Goal: Task Accomplishment & Management: Manage account settings

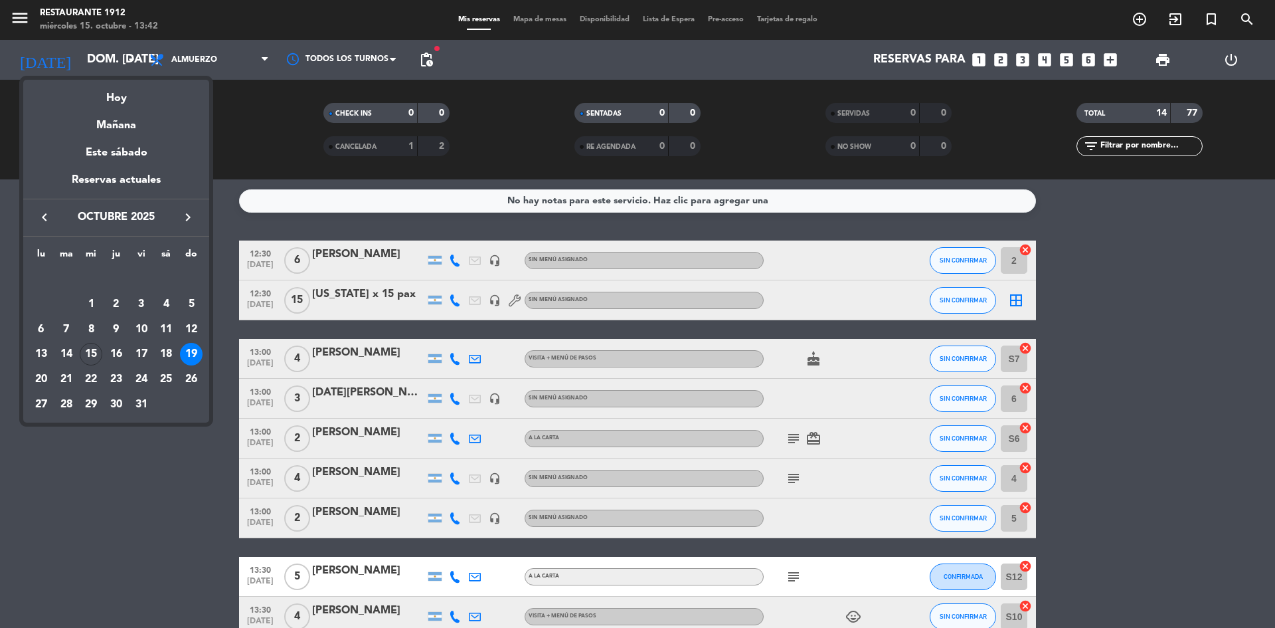
click at [92, 49] on div at bounding box center [637, 314] width 1275 height 628
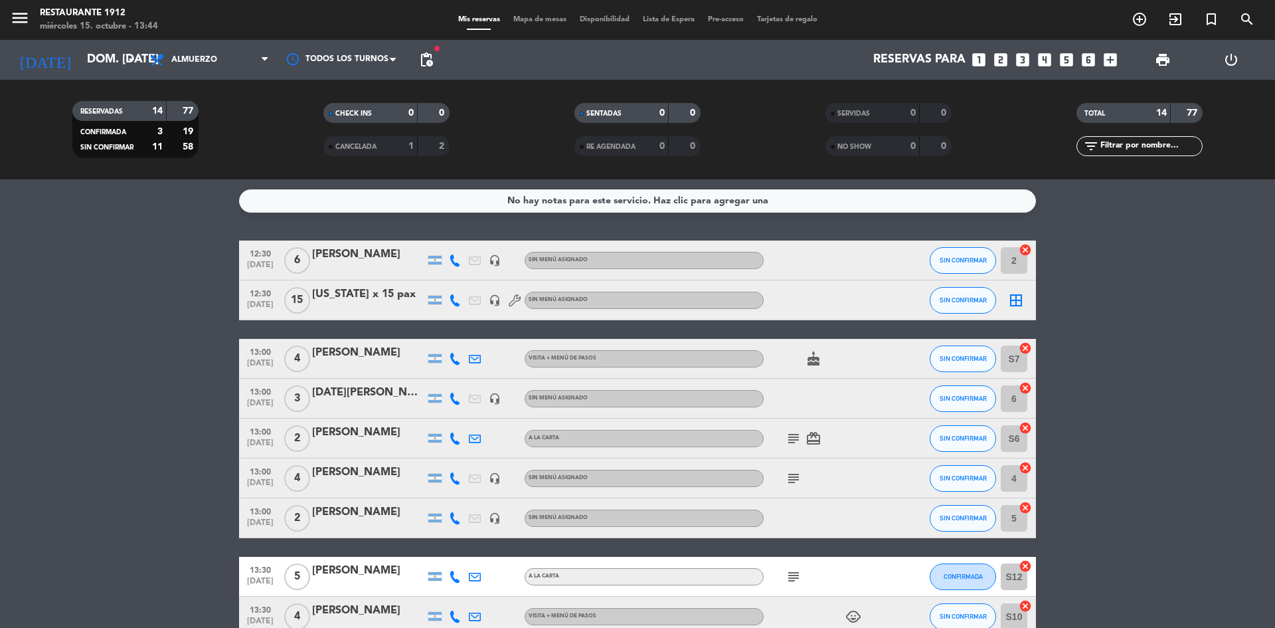
click at [1004, 55] on icon "looks_two" at bounding box center [1000, 59] width 17 height 17
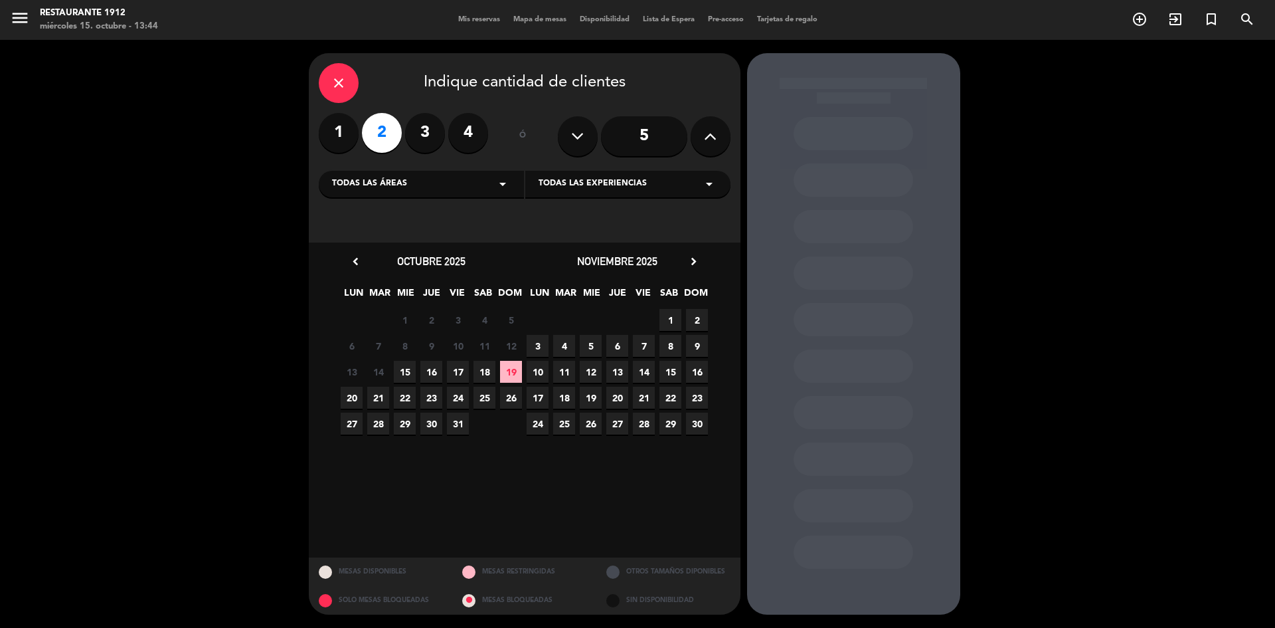
click at [511, 373] on span "19" at bounding box center [511, 372] width 22 height 22
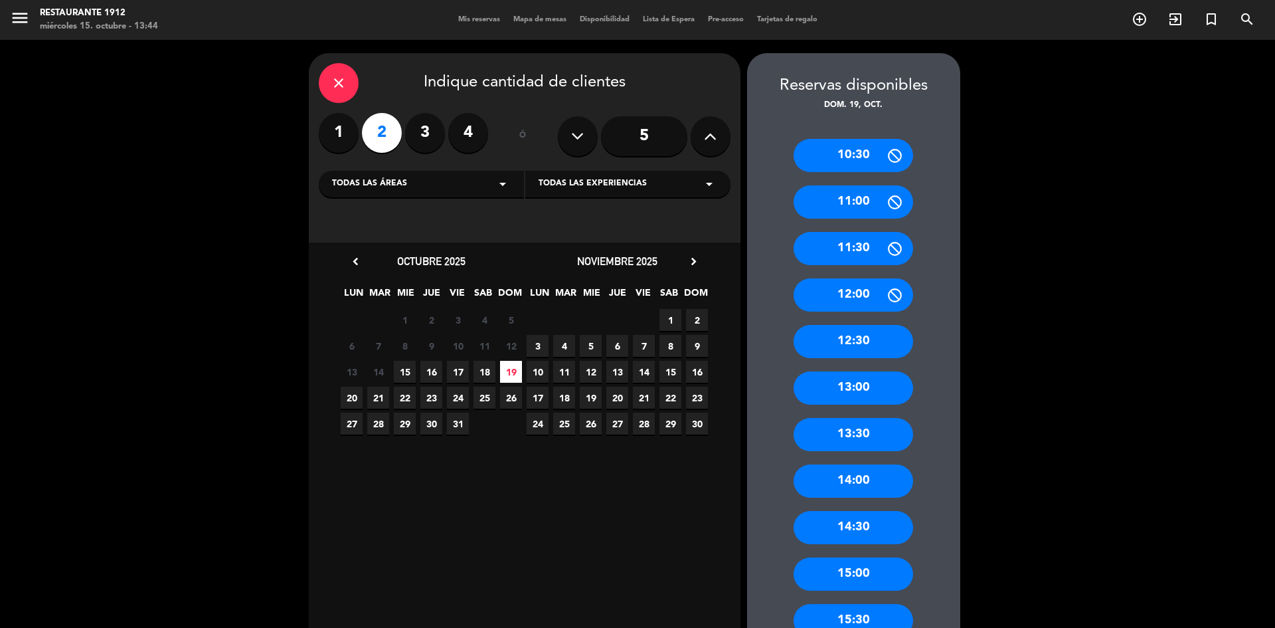
scroll to position [66, 0]
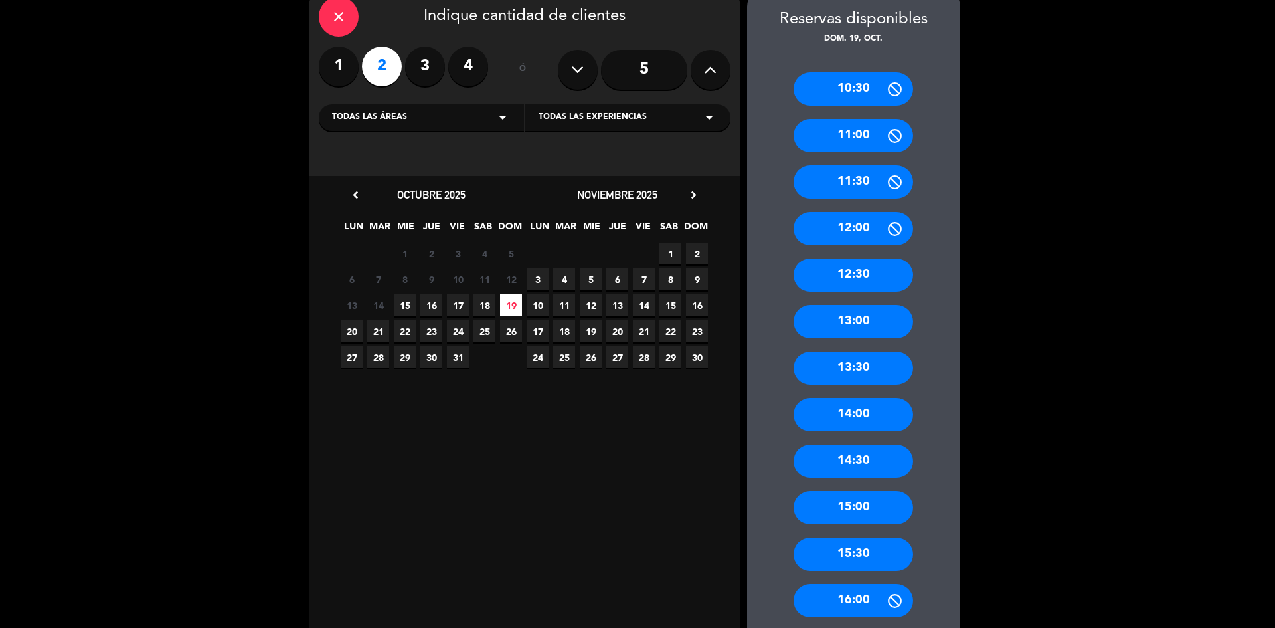
click at [846, 310] on div "13:00" at bounding box center [854, 321] width 120 height 33
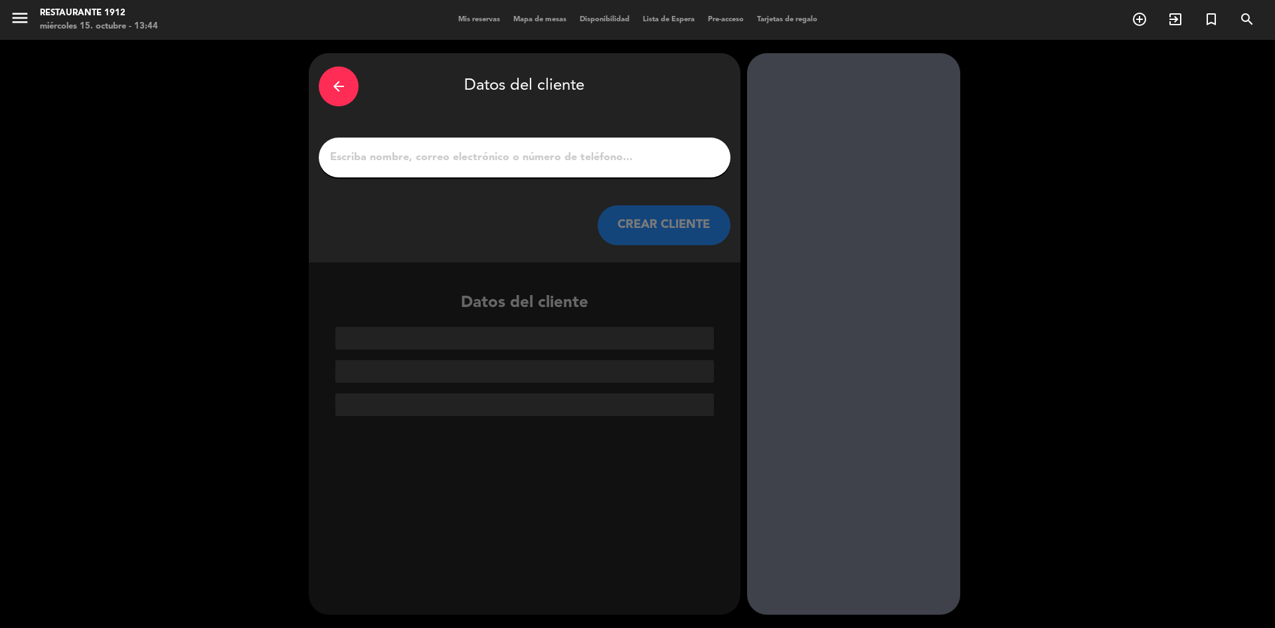
click at [639, 141] on div at bounding box center [525, 157] width 412 height 40
click at [633, 143] on div at bounding box center [525, 157] width 412 height 40
click at [628, 157] on input "1" at bounding box center [525, 157] width 392 height 19
paste input "Malvina"
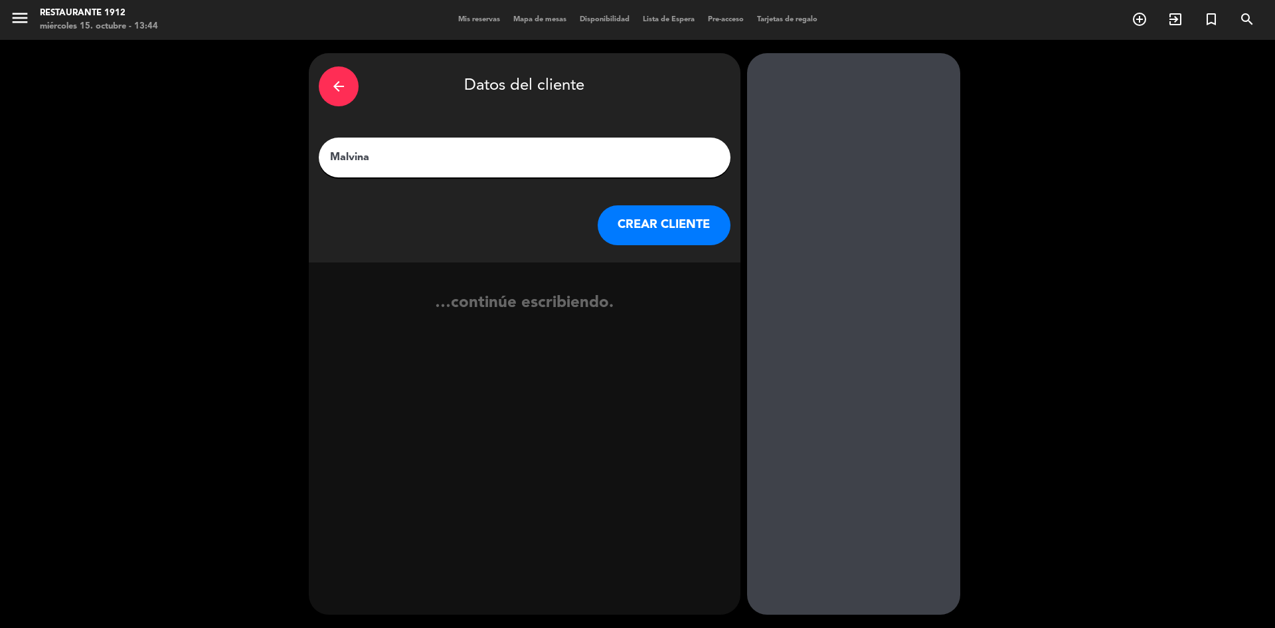
type input "Malvina"
click at [723, 215] on button "CREAR CLIENTE" at bounding box center [664, 225] width 133 height 40
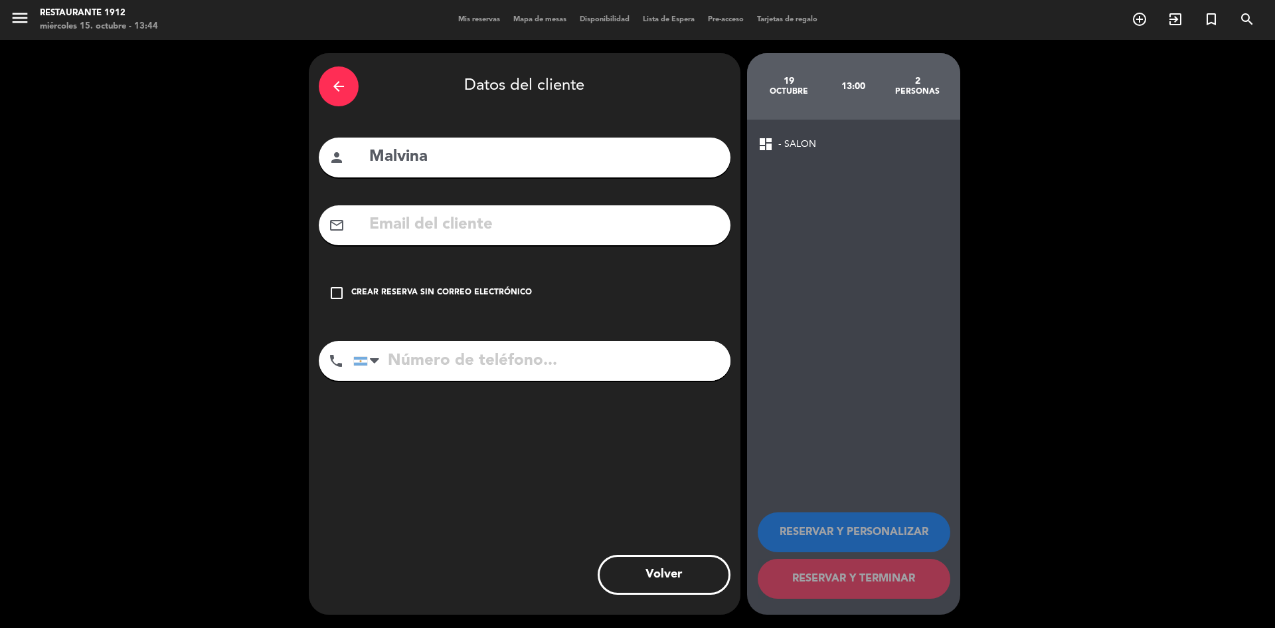
click at [496, 279] on div "check_box_outline_blank Crear reserva sin correo electrónico" at bounding box center [525, 293] width 412 height 40
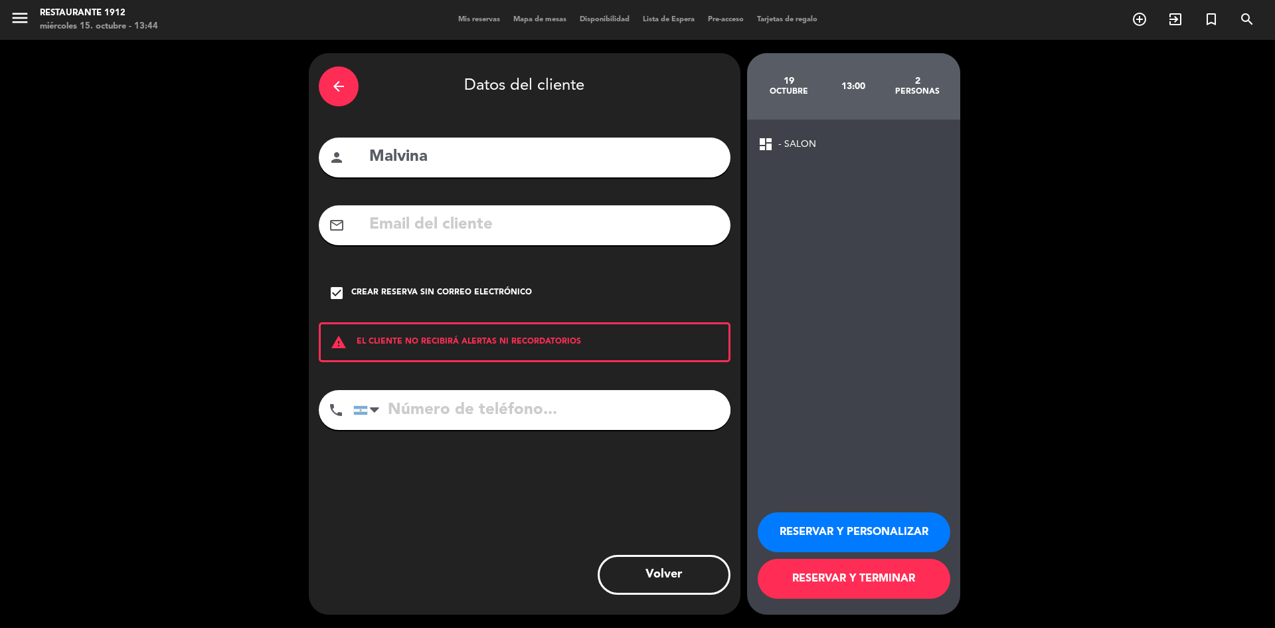
click at [493, 397] on input "tel" at bounding box center [541, 410] width 377 height 40
paste input "2215697820"
type input "2215697820"
click at [846, 583] on button "RESERVAR Y TERMINAR" at bounding box center [854, 579] width 193 height 40
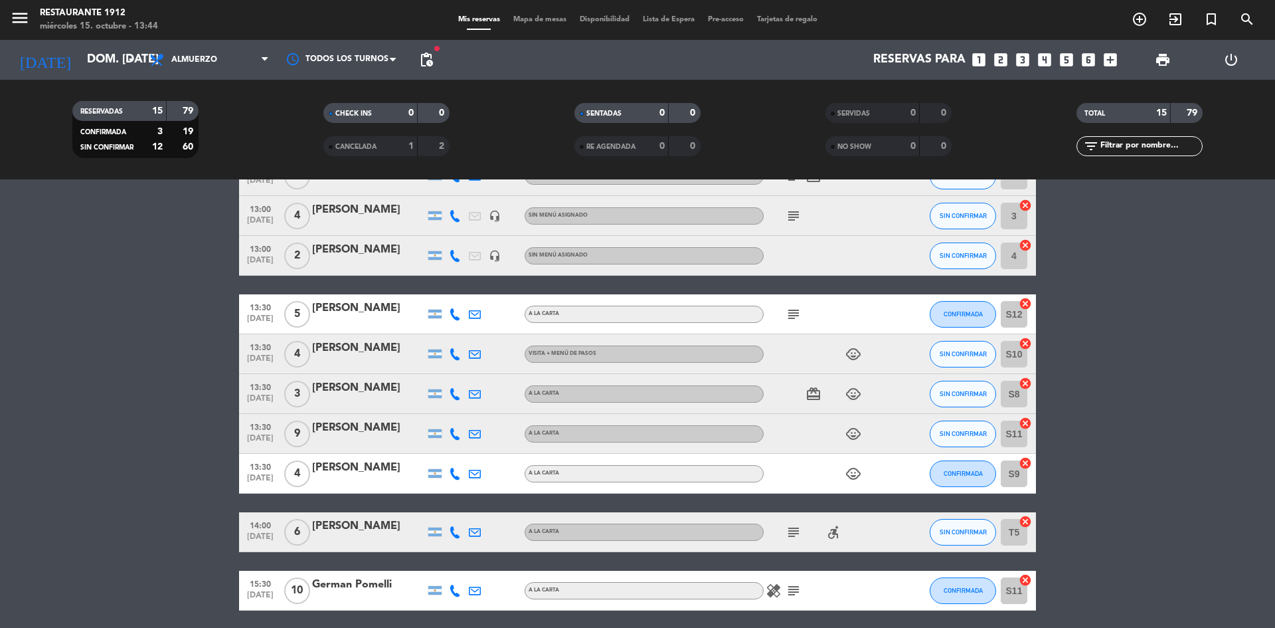
scroll to position [332, 0]
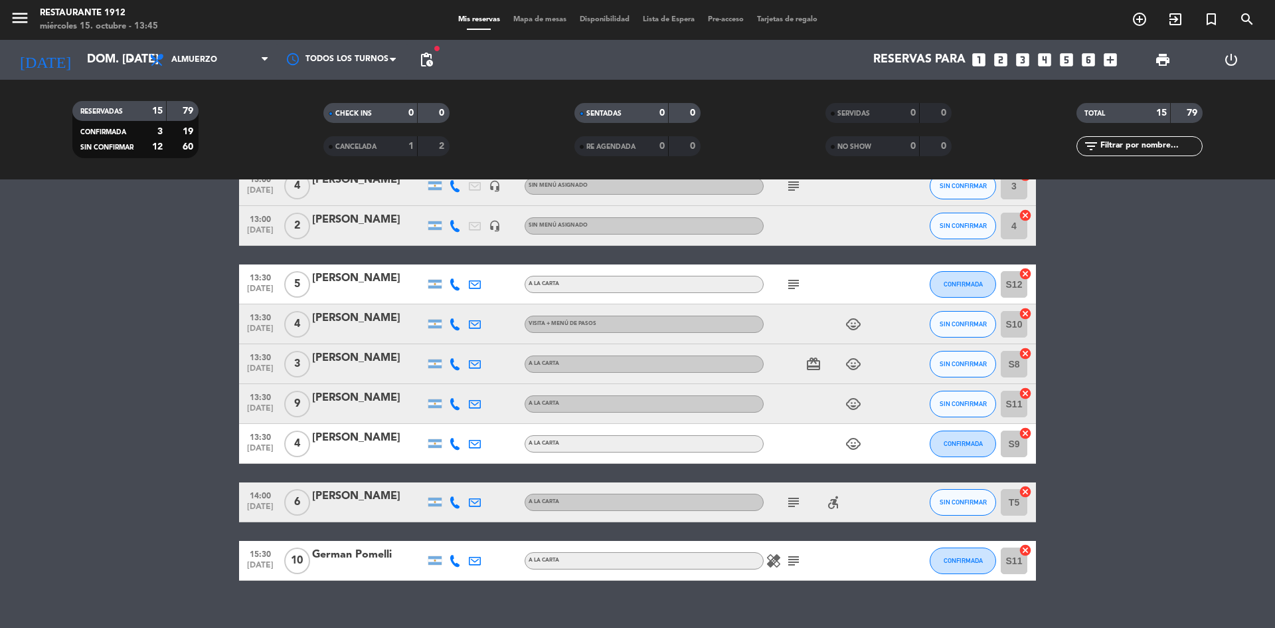
click at [861, 321] on span "child_care" at bounding box center [854, 324] width 20 height 16
click at [860, 322] on icon "child_care" at bounding box center [854, 324] width 16 height 16
click at [847, 364] on icon "child_care" at bounding box center [854, 364] width 16 height 16
click at [860, 407] on icon "child_care" at bounding box center [854, 404] width 16 height 16
click at [856, 436] on icon "child_care" at bounding box center [854, 444] width 16 height 16
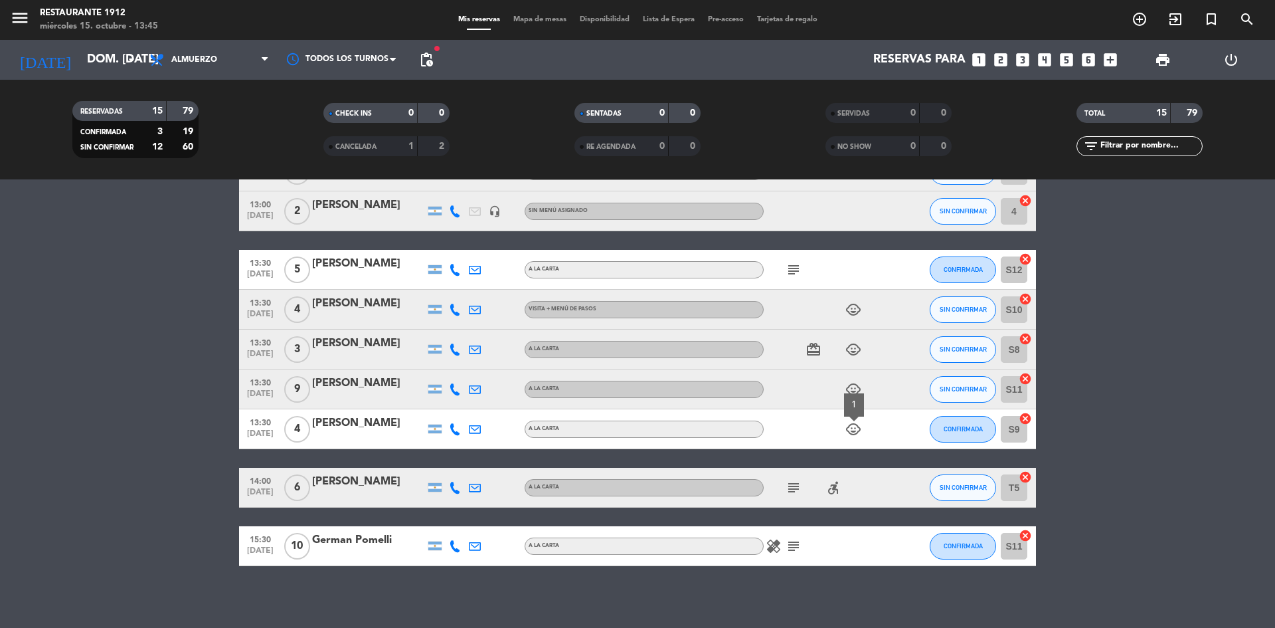
scroll to position [351, 0]
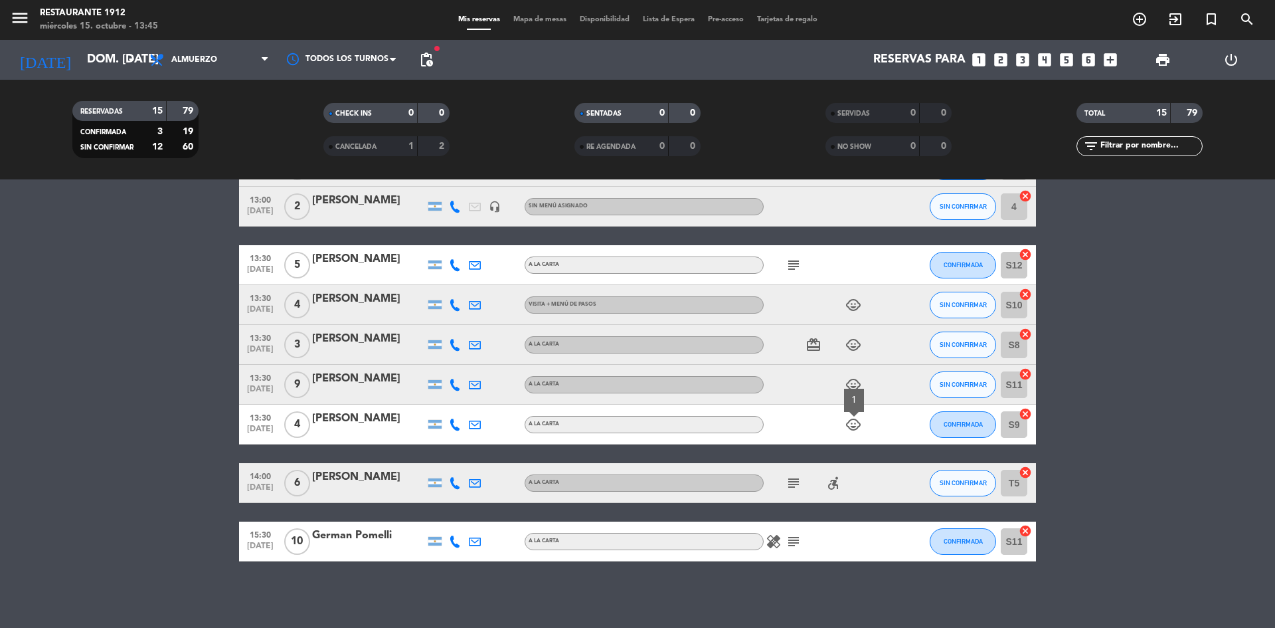
click at [775, 543] on icon "healing" at bounding box center [774, 541] width 16 height 16
click at [798, 543] on icon "subject" at bounding box center [794, 541] width 16 height 16
click at [1131, 486] on bookings-row "12:30 [DATE] 6 [PERSON_NAME] headset_mic Sin menú asignado SIN CONFIRMAR 1 canc…" at bounding box center [637, 225] width 1275 height 672
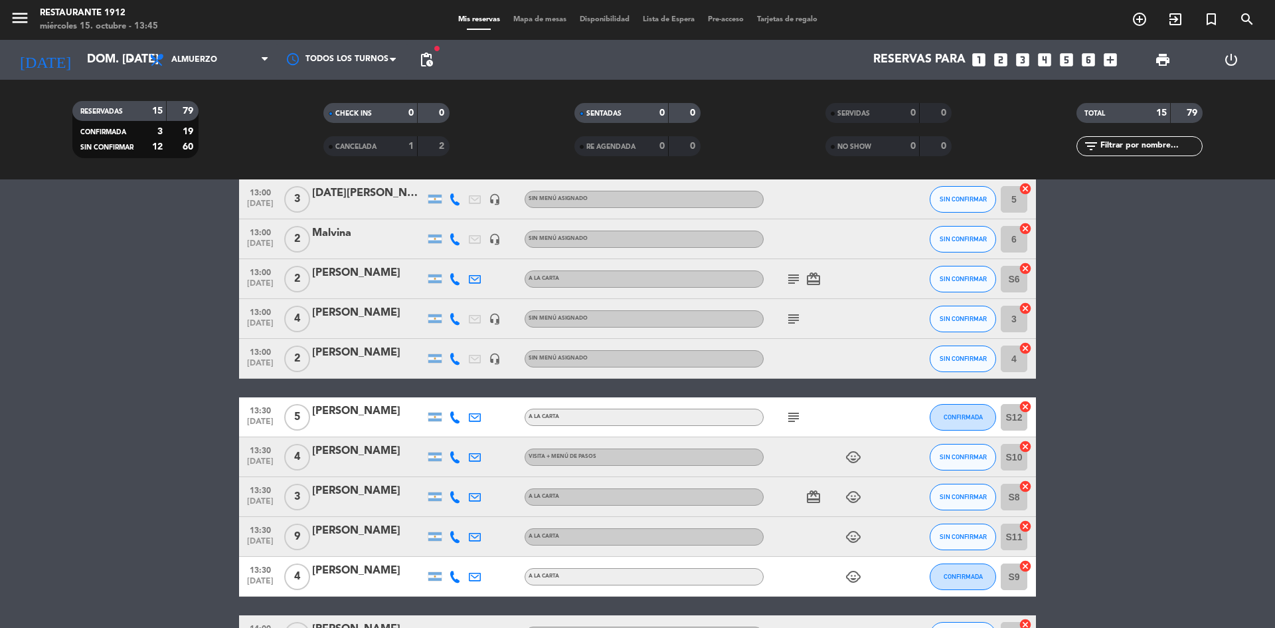
scroll to position [266, 0]
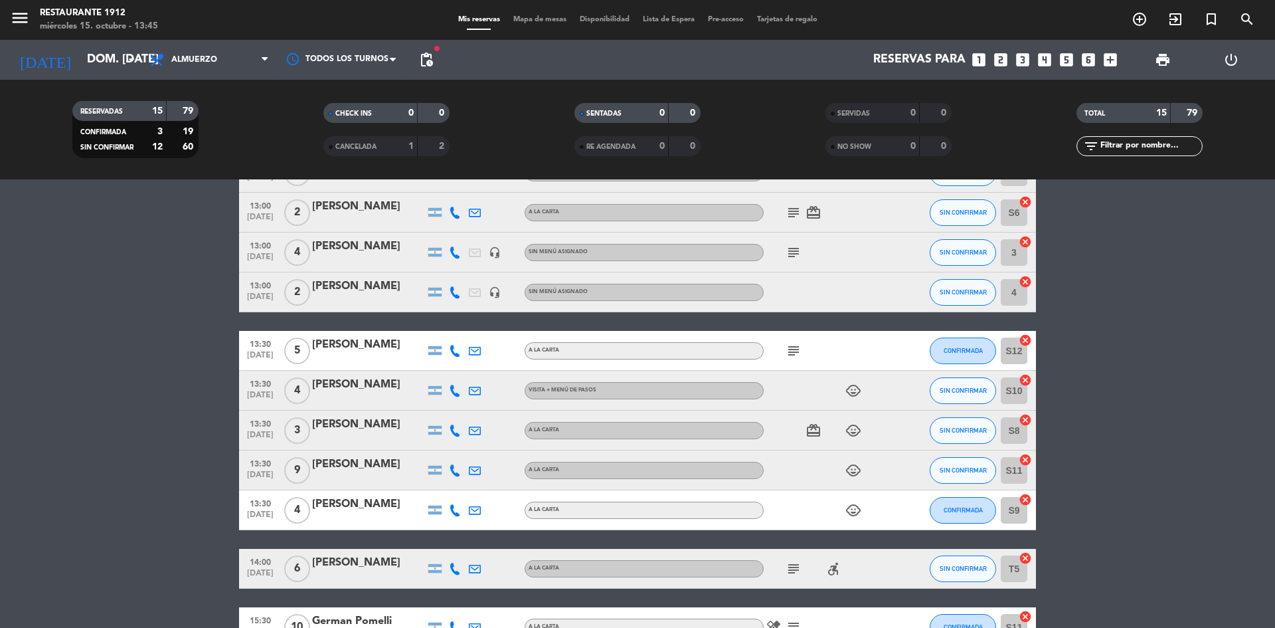
click at [791, 261] on div "subject" at bounding box center [824, 251] width 120 height 39
click at [794, 245] on icon "subject" at bounding box center [794, 252] width 16 height 16
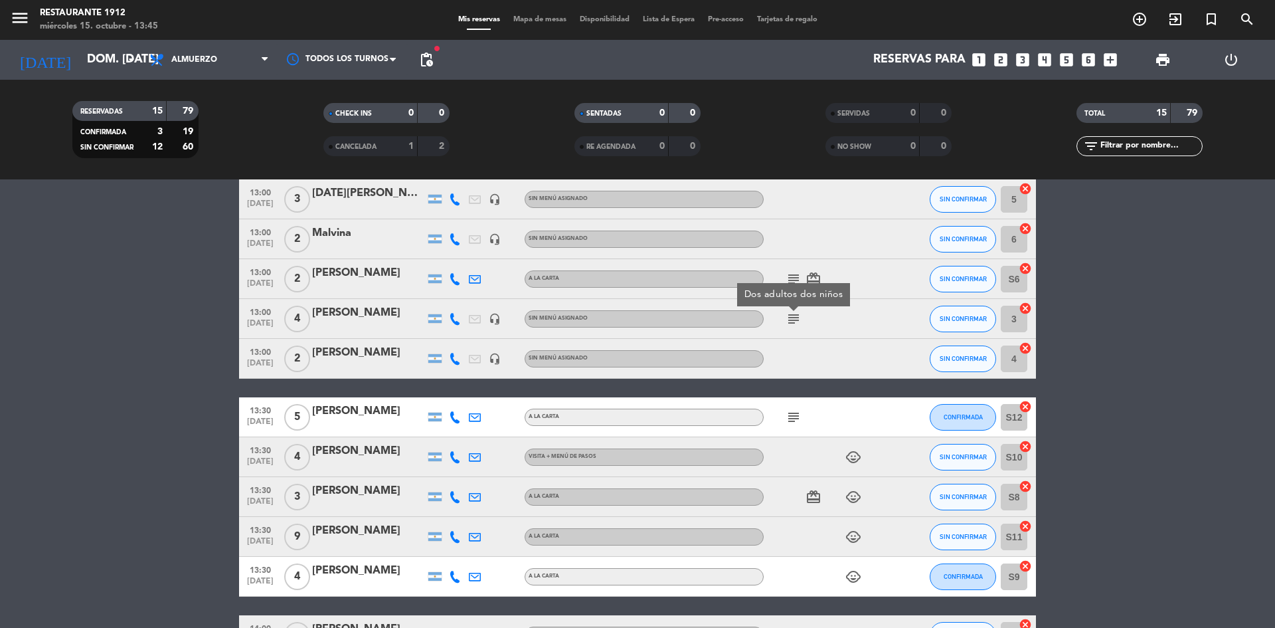
click at [794, 276] on icon "subject" at bounding box center [794, 279] width 16 height 16
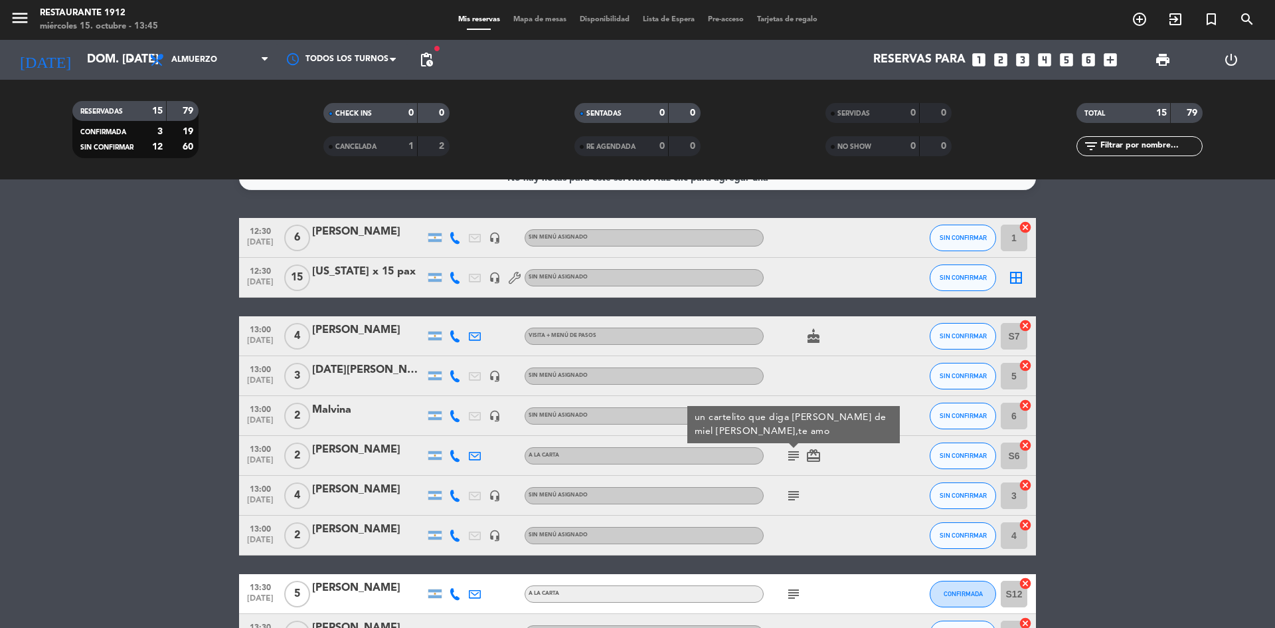
scroll to position [0, 0]
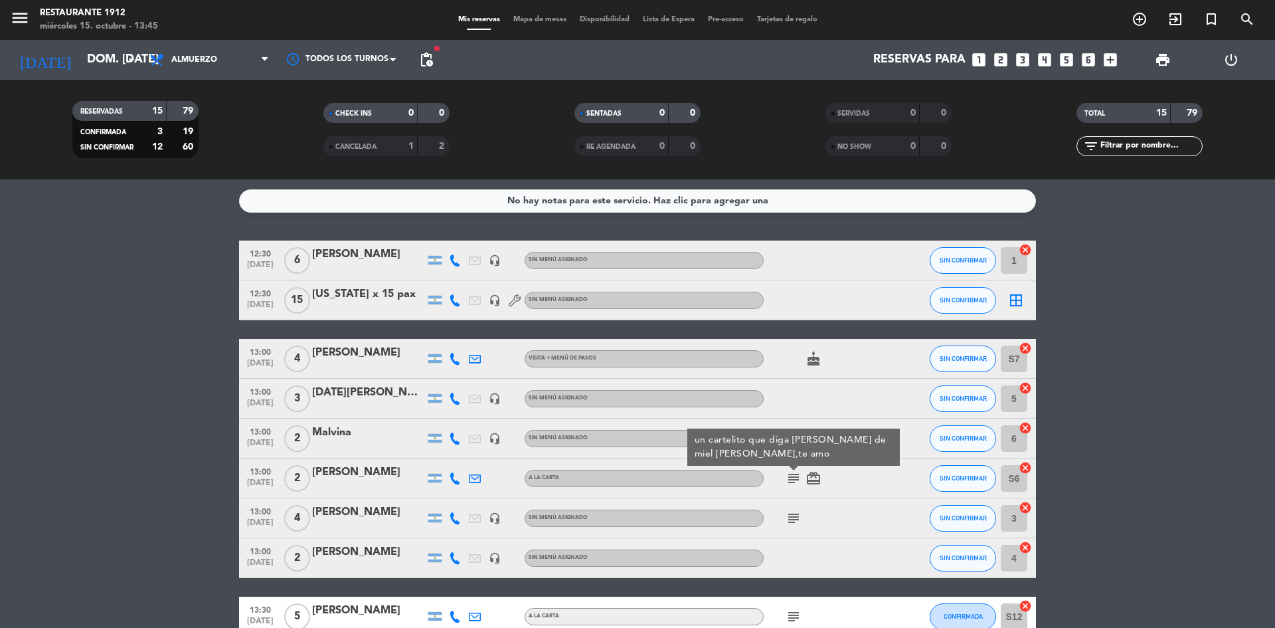
click at [456, 480] on icon at bounding box center [455, 478] width 12 height 12
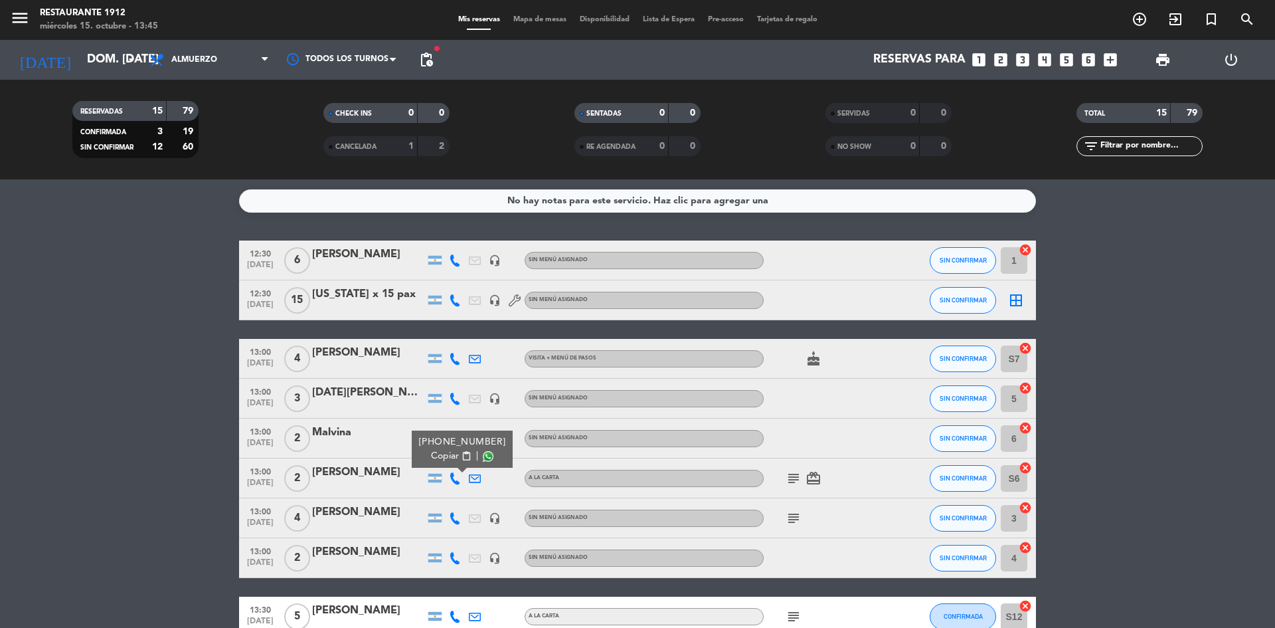
click at [397, 435] on div "Malvina" at bounding box center [368, 432] width 113 height 17
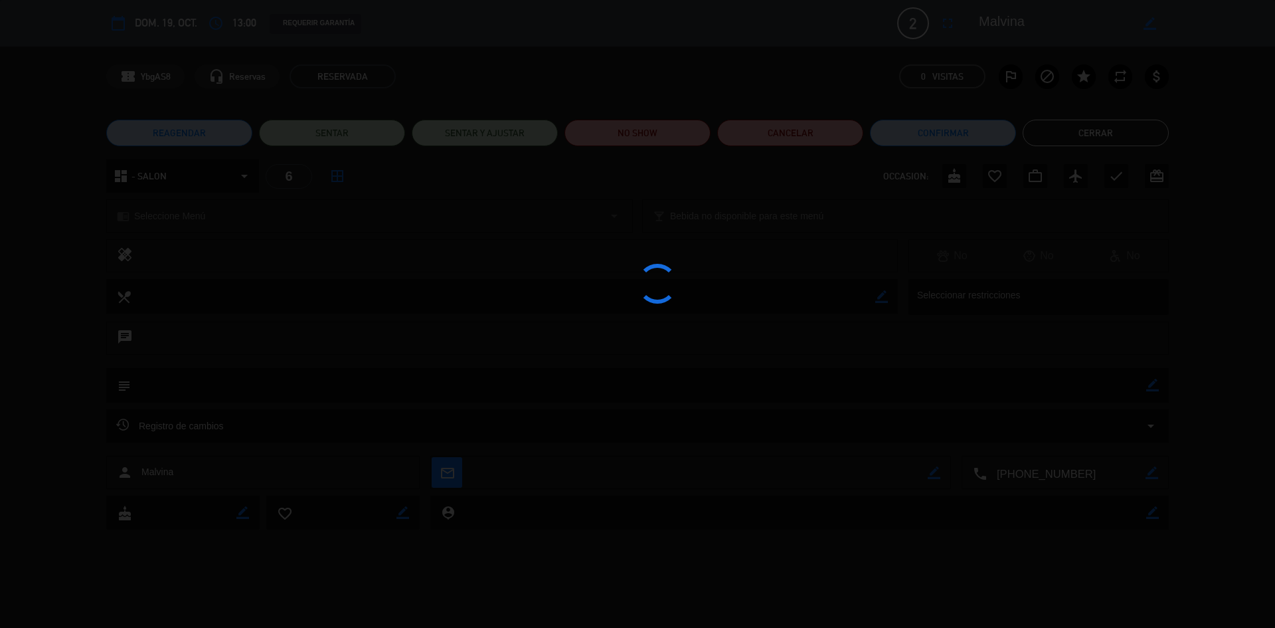
click at [1131, 126] on div at bounding box center [637, 314] width 1275 height 628
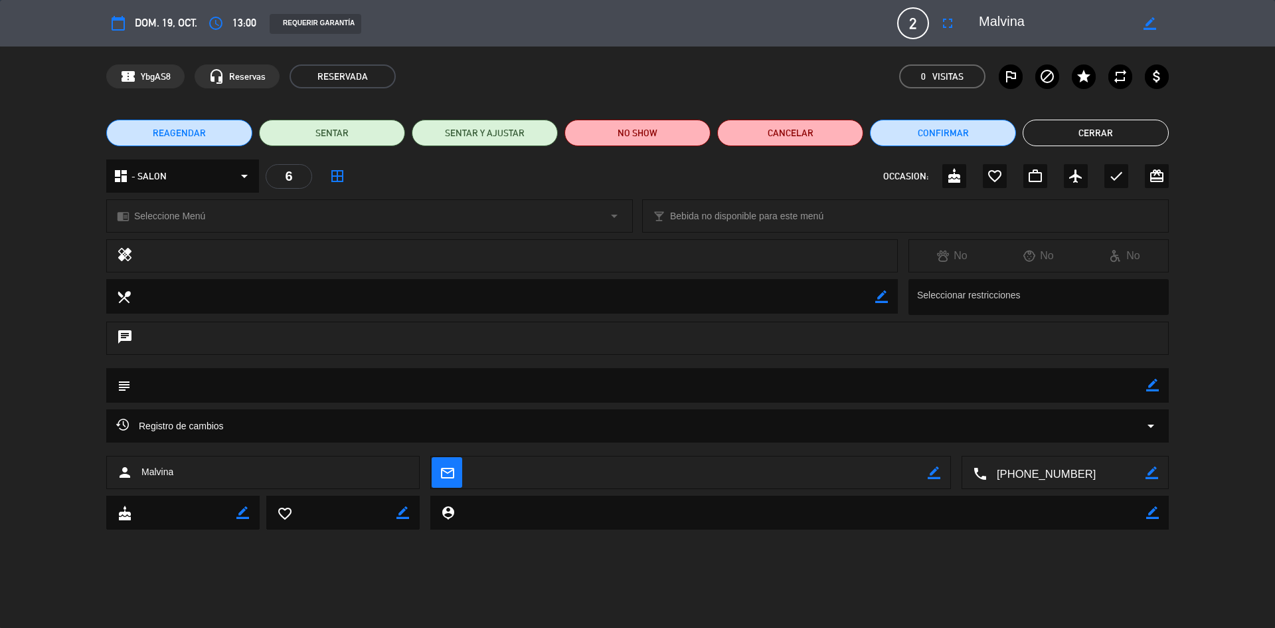
click at [1095, 130] on button "Cerrar" at bounding box center [1096, 133] width 146 height 27
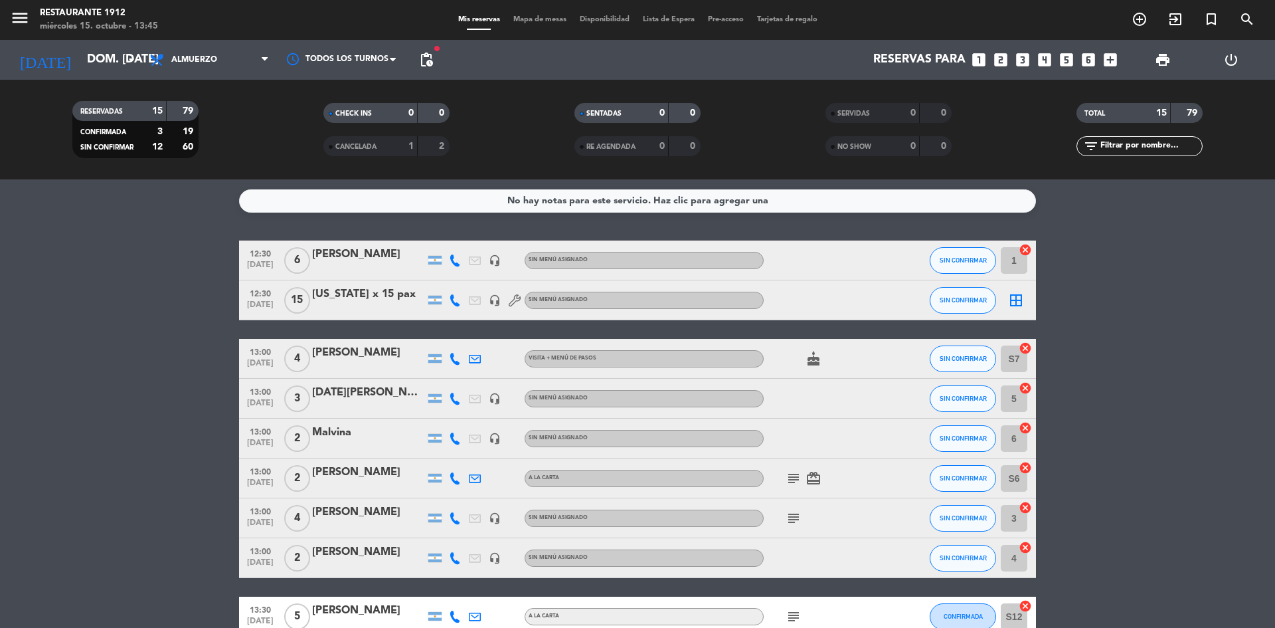
click at [454, 477] on icon at bounding box center [455, 478] width 12 height 12
click at [131, 424] on bookings-row "12:30 [DATE] 6 [PERSON_NAME] headset_mic Sin menú asignado SIN CONFIRMAR 1 canc…" at bounding box center [637, 576] width 1275 height 672
click at [451, 435] on icon at bounding box center [455, 438] width 12 height 12
click at [452, 476] on icon at bounding box center [455, 478] width 12 height 12
click at [203, 442] on bookings-row "12:30 [DATE] 6 [PERSON_NAME] headset_mic Sin menú asignado SIN CONFIRMAR 1 canc…" at bounding box center [637, 576] width 1275 height 672
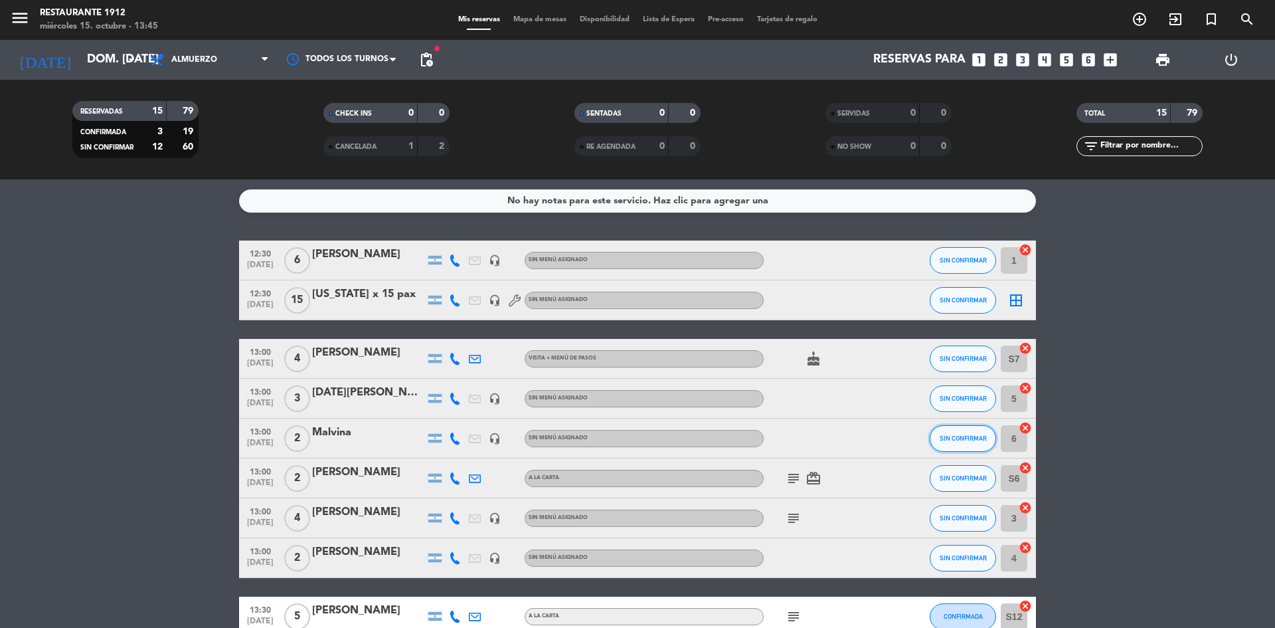
click at [944, 440] on span "SIN CONFIRMAR" at bounding box center [963, 437] width 47 height 7
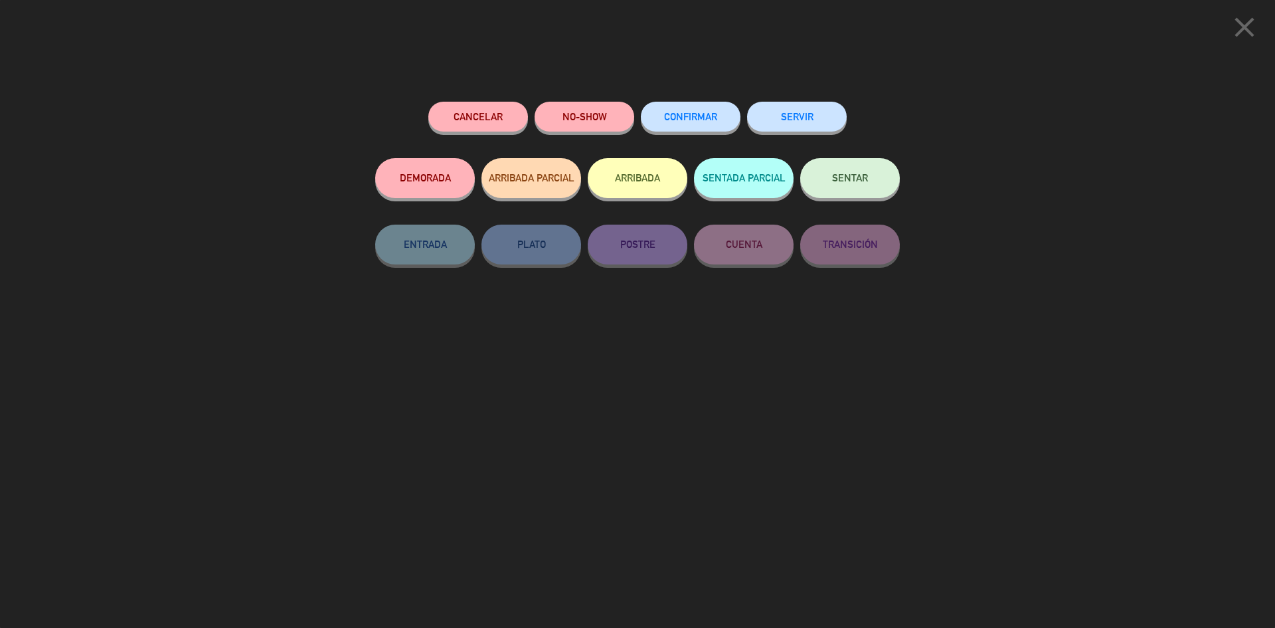
click at [496, 104] on button "Cancelar" at bounding box center [478, 117] width 100 height 30
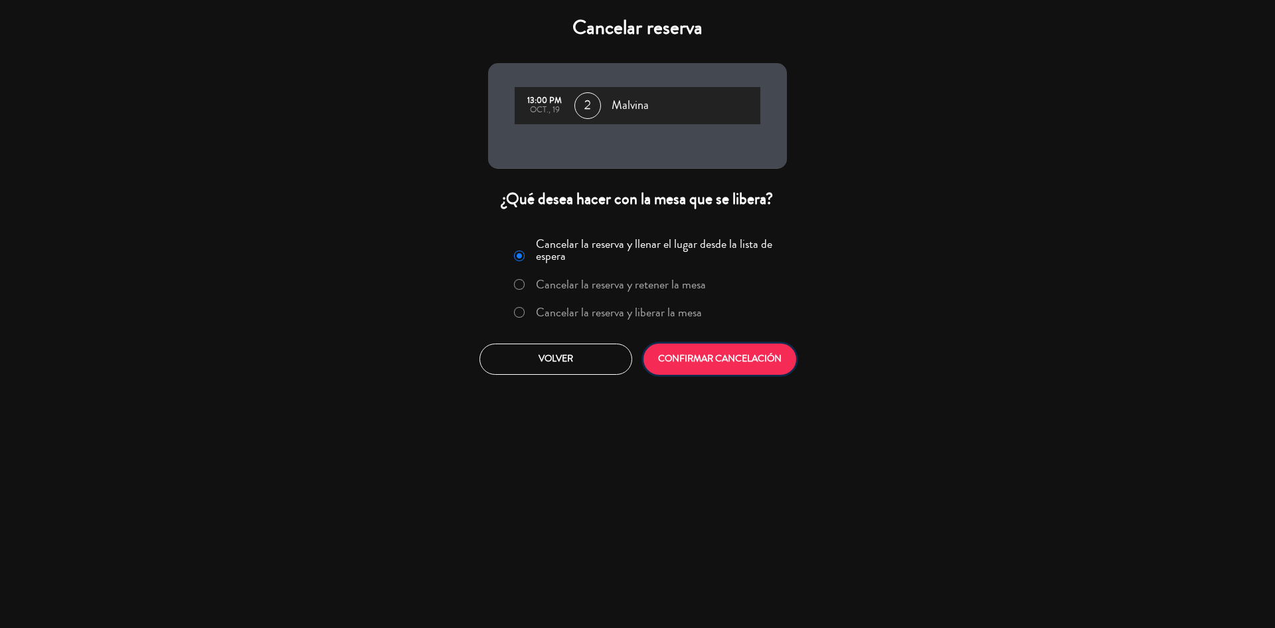
click at [739, 351] on button "CONFIRMAR CANCELACIÓN" at bounding box center [720, 358] width 153 height 31
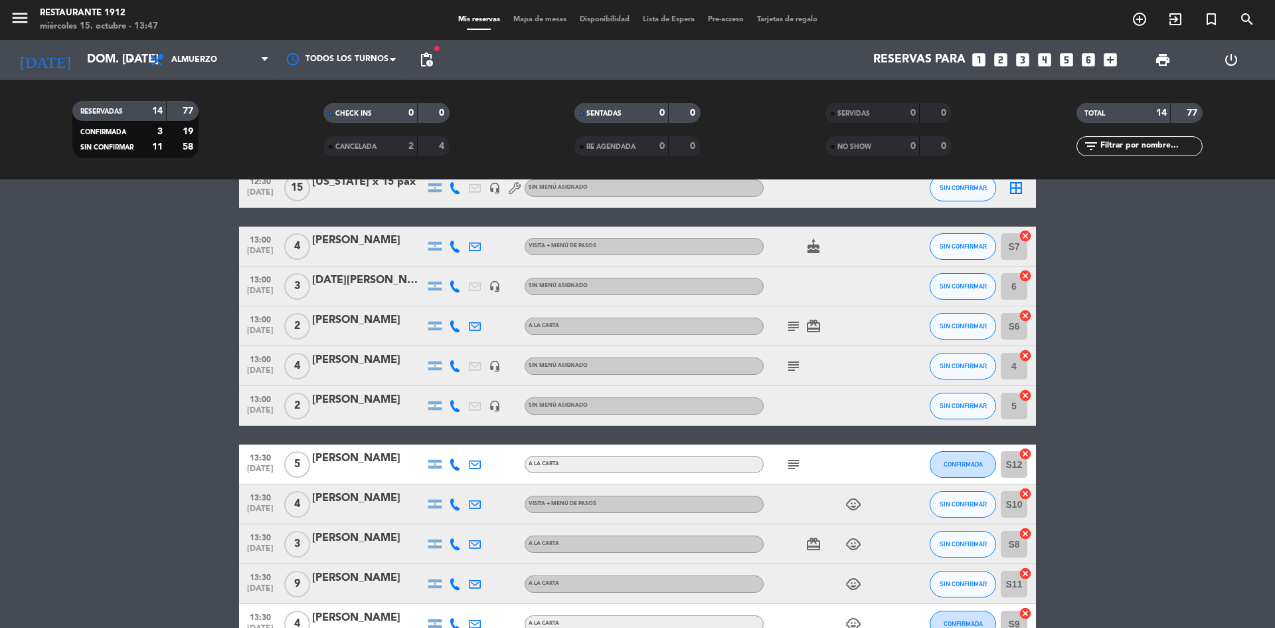
scroll to position [46, 0]
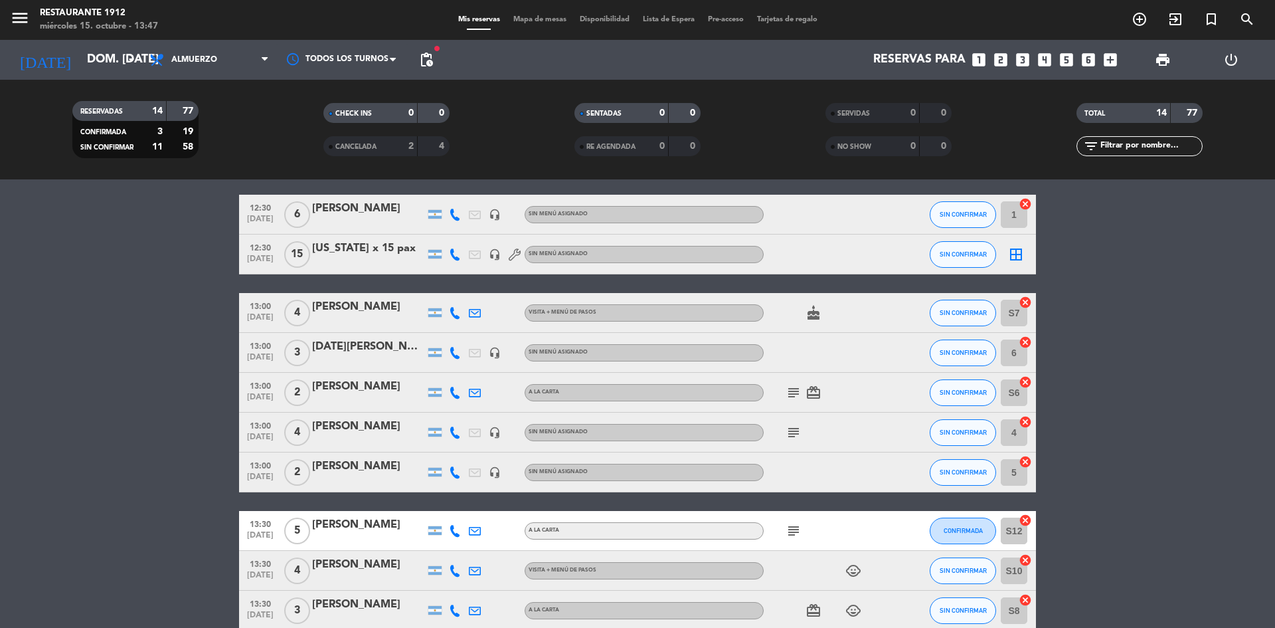
click at [471, 324] on div at bounding box center [475, 312] width 20 height 39
click at [473, 312] on icon at bounding box center [475, 313] width 12 height 12
click at [454, 312] on icon at bounding box center [455, 313] width 12 height 12
click at [462, 293] on span "content_paste" at bounding box center [467, 291] width 10 height 10
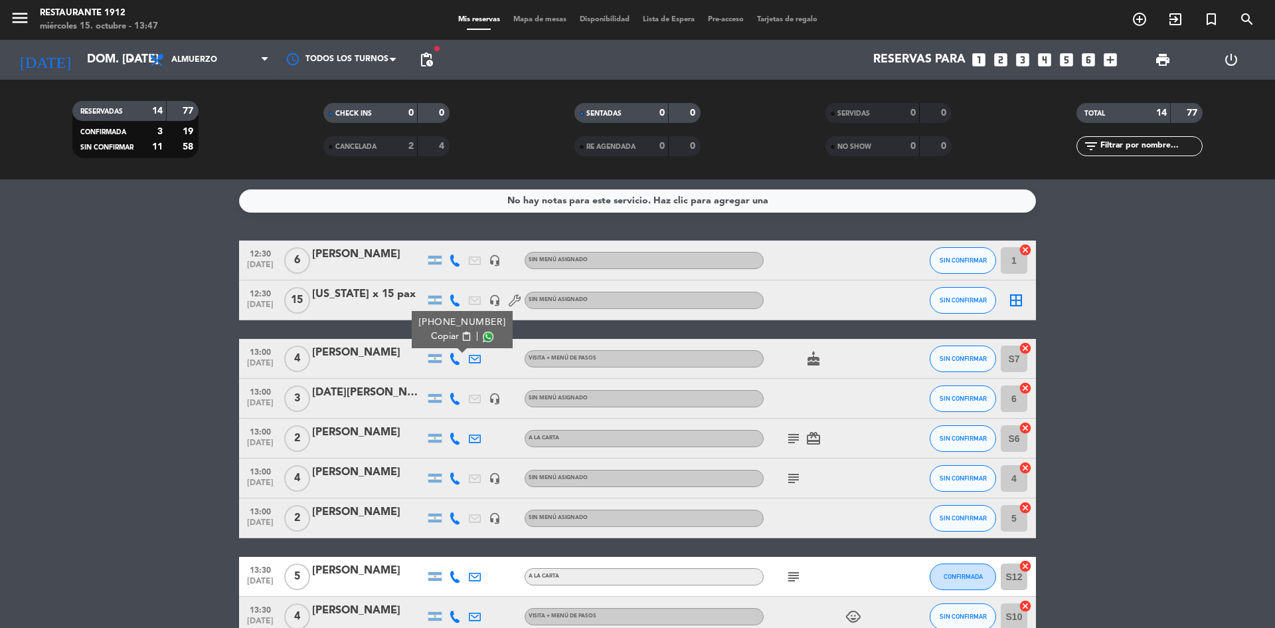
click at [454, 257] on icon at bounding box center [455, 260] width 12 height 12
click at [456, 244] on button "Copiar content_paste" at bounding box center [451, 238] width 41 height 14
click at [454, 304] on icon at bounding box center [455, 300] width 12 height 12
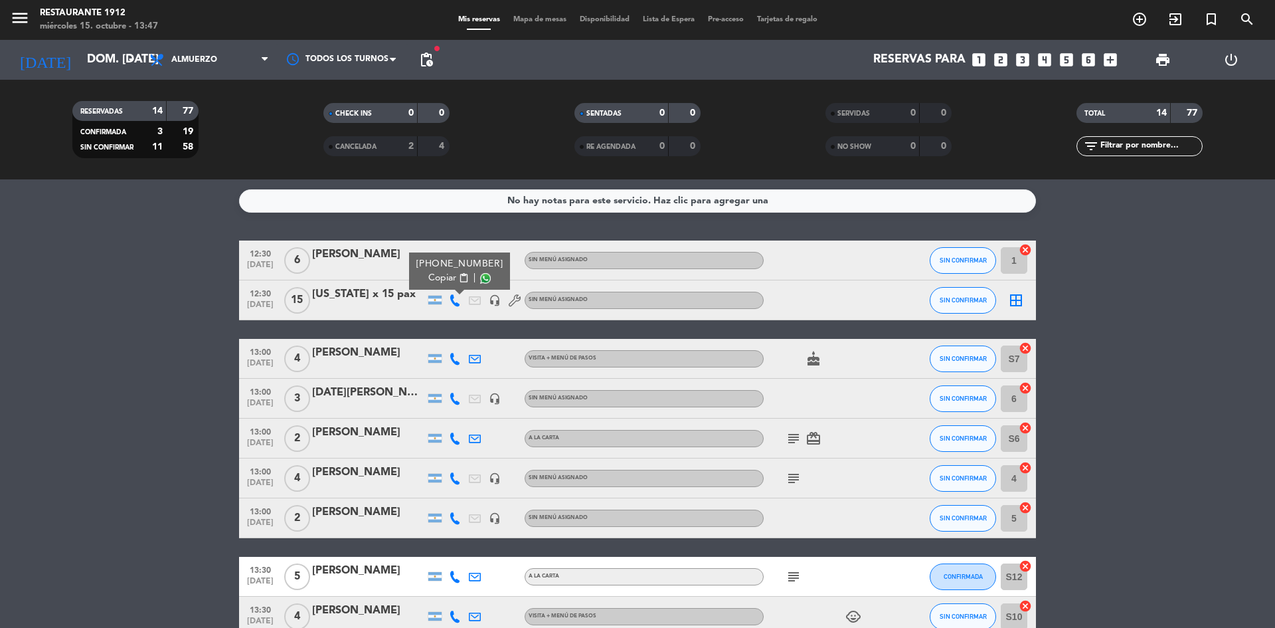
click at [452, 355] on icon at bounding box center [455, 359] width 12 height 12
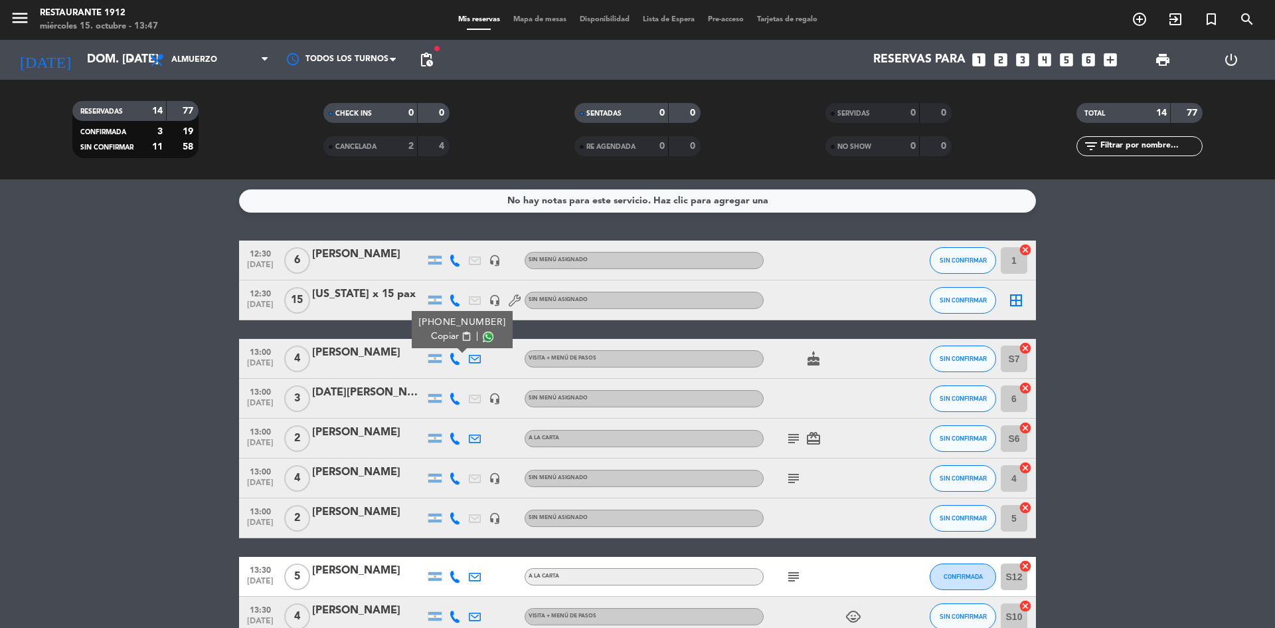
click at [453, 341] on button "Copiar content_paste" at bounding box center [451, 336] width 41 height 14
click at [447, 333] on span "Copiar" at bounding box center [445, 336] width 28 height 14
click at [454, 405] on div at bounding box center [455, 398] width 20 height 39
click at [454, 404] on icon at bounding box center [455, 399] width 12 height 12
click at [505, 348] on div at bounding box center [515, 358] width 20 height 39
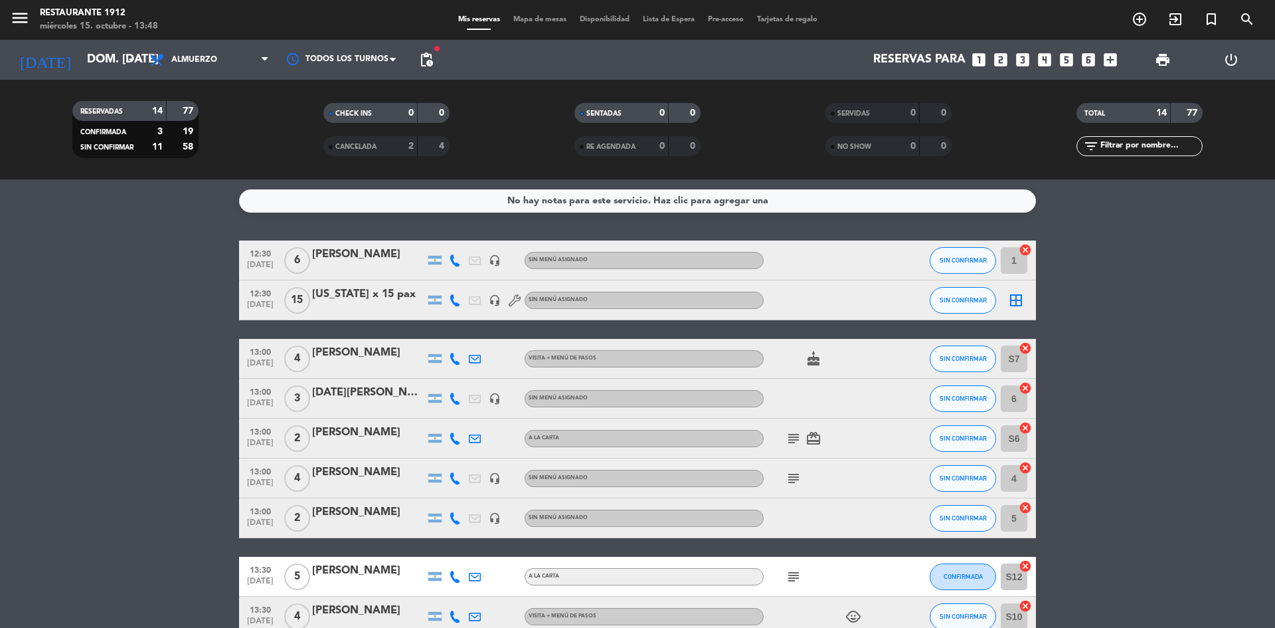
click at [452, 397] on icon at bounding box center [455, 399] width 12 height 12
click at [459, 375] on span "content_paste" at bounding box center [464, 376] width 10 height 10
click at [456, 444] on div at bounding box center [455, 437] width 20 height 39
click at [455, 443] on icon at bounding box center [455, 438] width 12 height 12
click at [455, 424] on div "[PHONE_NUMBER] Copiar content_paste |" at bounding box center [462, 409] width 101 height 37
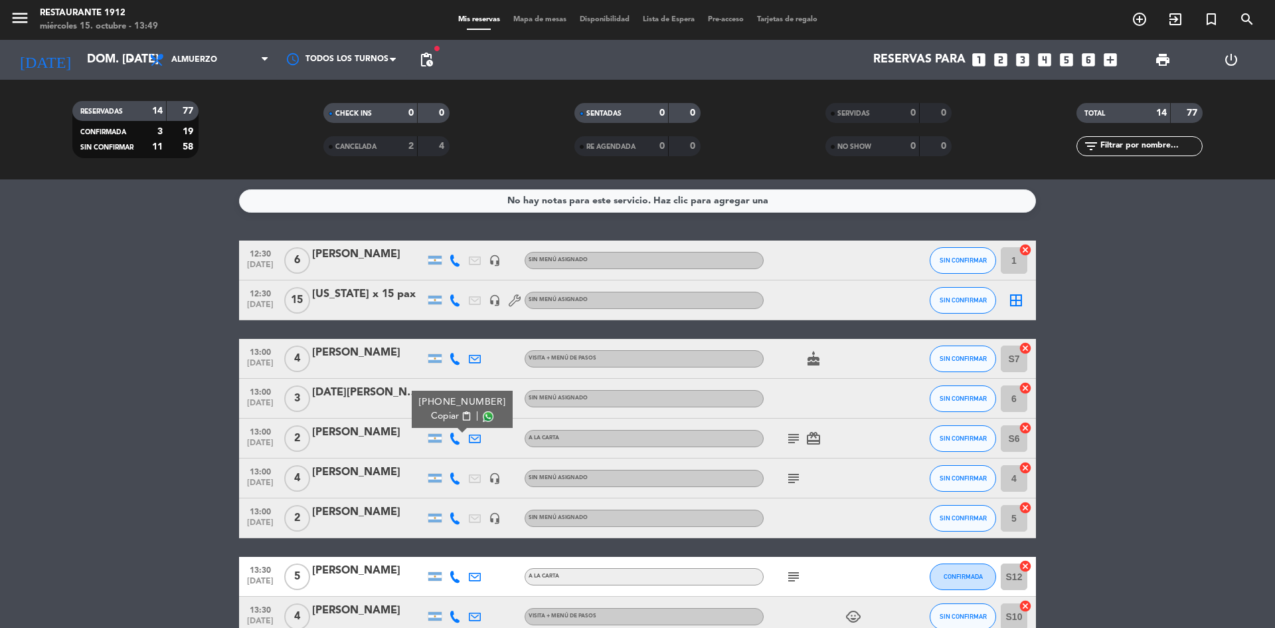
click at [450, 417] on span "Copiar" at bounding box center [445, 416] width 28 height 14
click at [458, 484] on icon at bounding box center [455, 478] width 12 height 12
click at [454, 464] on div "[PHONE_NUMBER] Copiar content_paste |" at bounding box center [459, 448] width 101 height 37
click at [446, 447] on div "[PHONE_NUMBER]" at bounding box center [459, 442] width 87 height 14
click at [448, 450] on span "Copiar" at bounding box center [442, 456] width 28 height 14
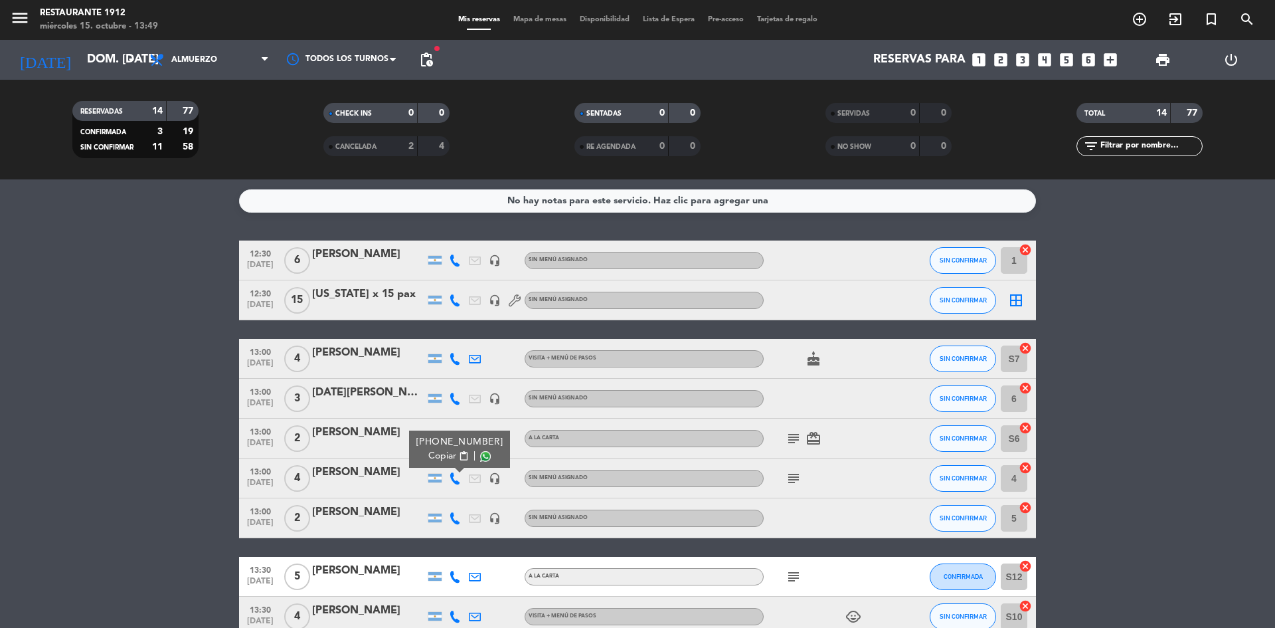
click at [452, 525] on div at bounding box center [455, 517] width 20 height 39
click at [456, 515] on icon at bounding box center [455, 518] width 12 height 12
click at [452, 494] on button "Copiar content_paste" at bounding box center [448, 496] width 41 height 14
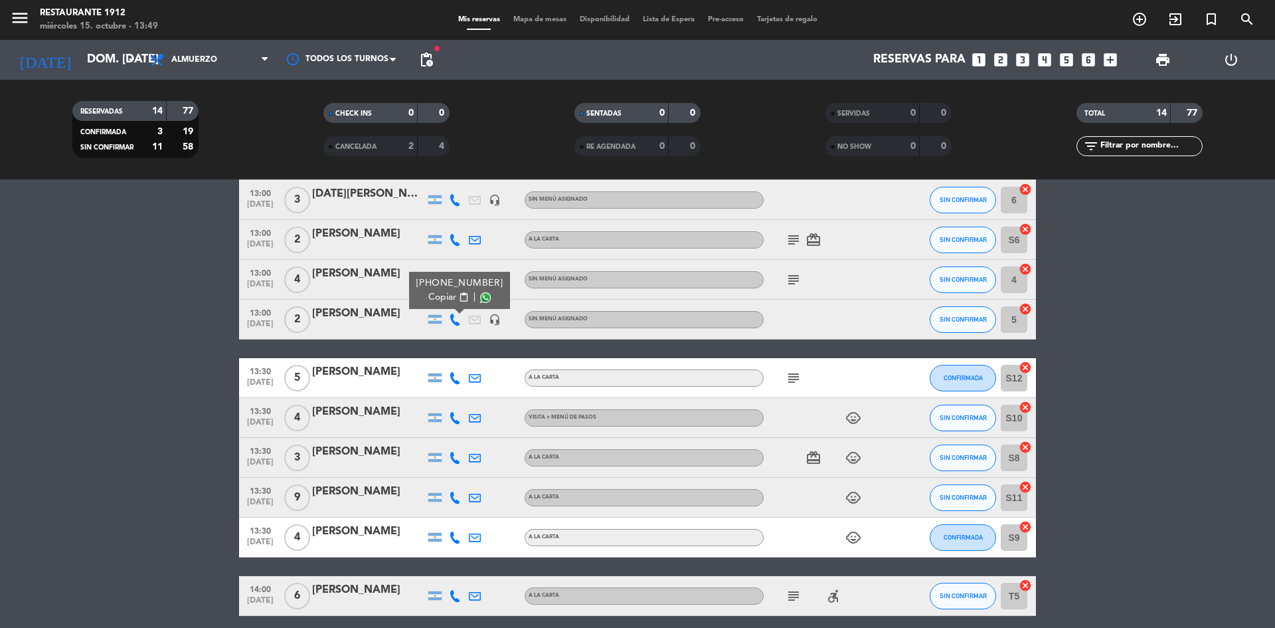
scroll to position [199, 0]
click at [988, 324] on button "SIN CONFIRMAR" at bounding box center [963, 319] width 66 height 27
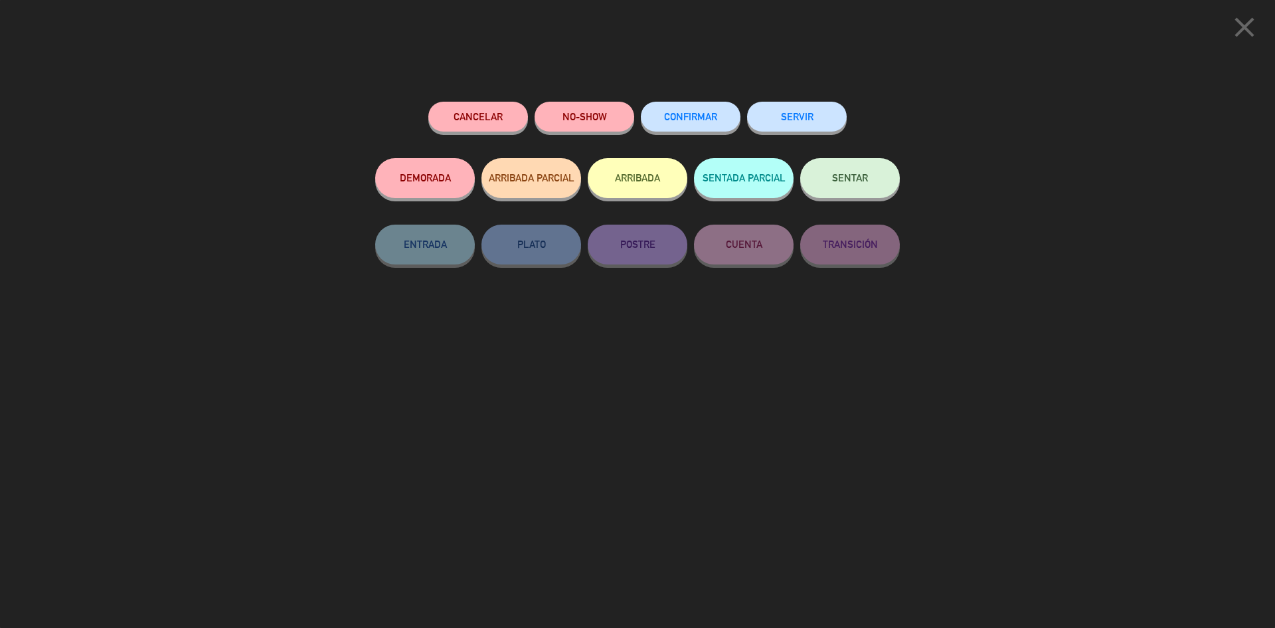
click at [716, 130] on button "CONFIRMAR" at bounding box center [691, 117] width 100 height 30
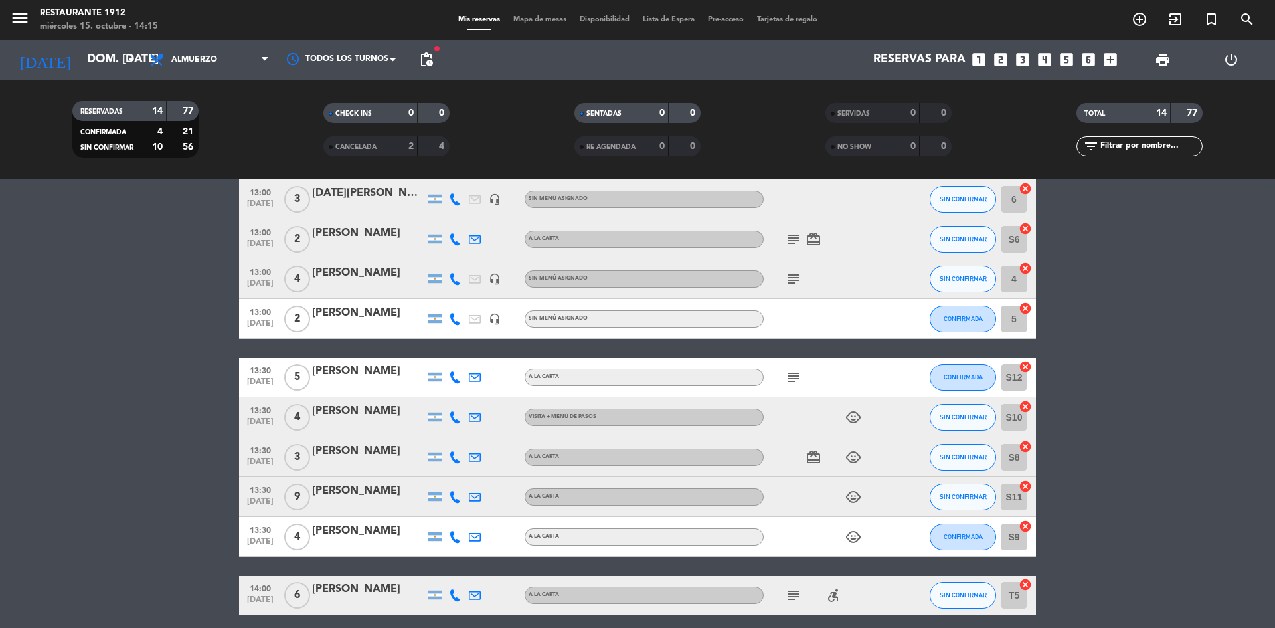
drag, startPoint x: 716, startPoint y: 130, endPoint x: 673, endPoint y: 72, distance: 71.6
drag, startPoint x: 1275, startPoint y: 466, endPoint x: 1275, endPoint y: 402, distance: 63.8
drag, startPoint x: 1275, startPoint y: 402, endPoint x: 1204, endPoint y: 434, distance: 77.3
click at [1204, 434] on bookings-row "12:30 [DATE] 6 [PERSON_NAME] headset_mic Sin menú asignado SIN CONFIRMAR 1 canc…" at bounding box center [637, 357] width 1275 height 632
click at [790, 379] on icon "subject" at bounding box center [794, 377] width 16 height 16
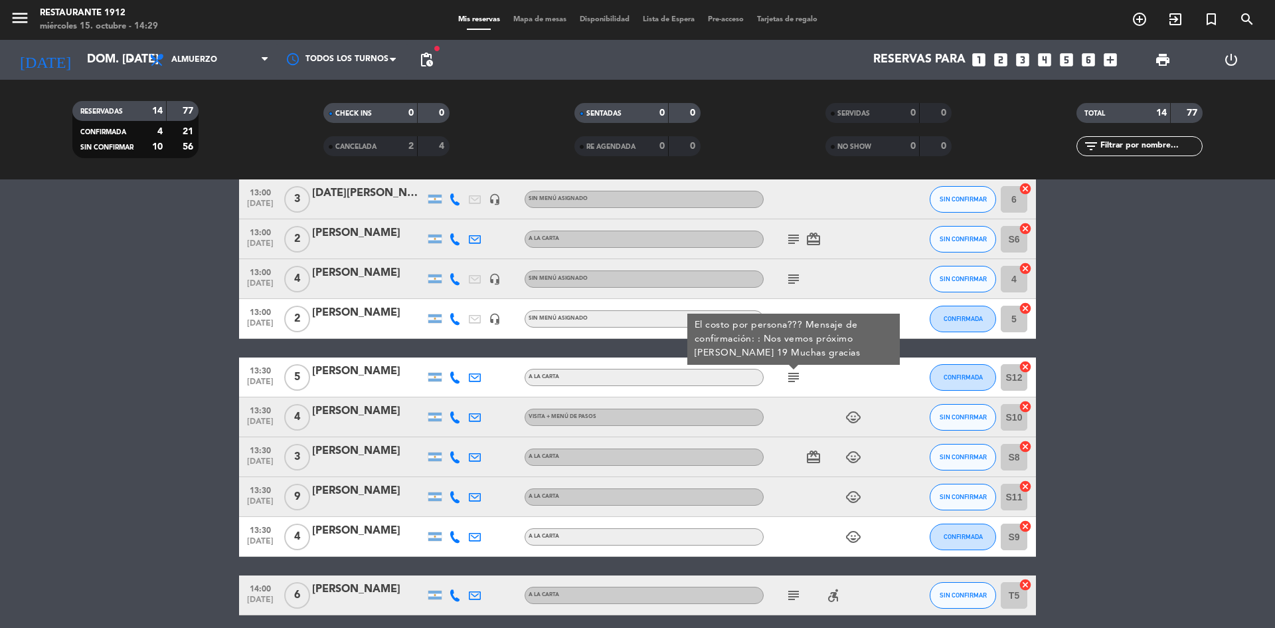
click at [389, 371] on div "[PERSON_NAME]" at bounding box center [368, 371] width 113 height 17
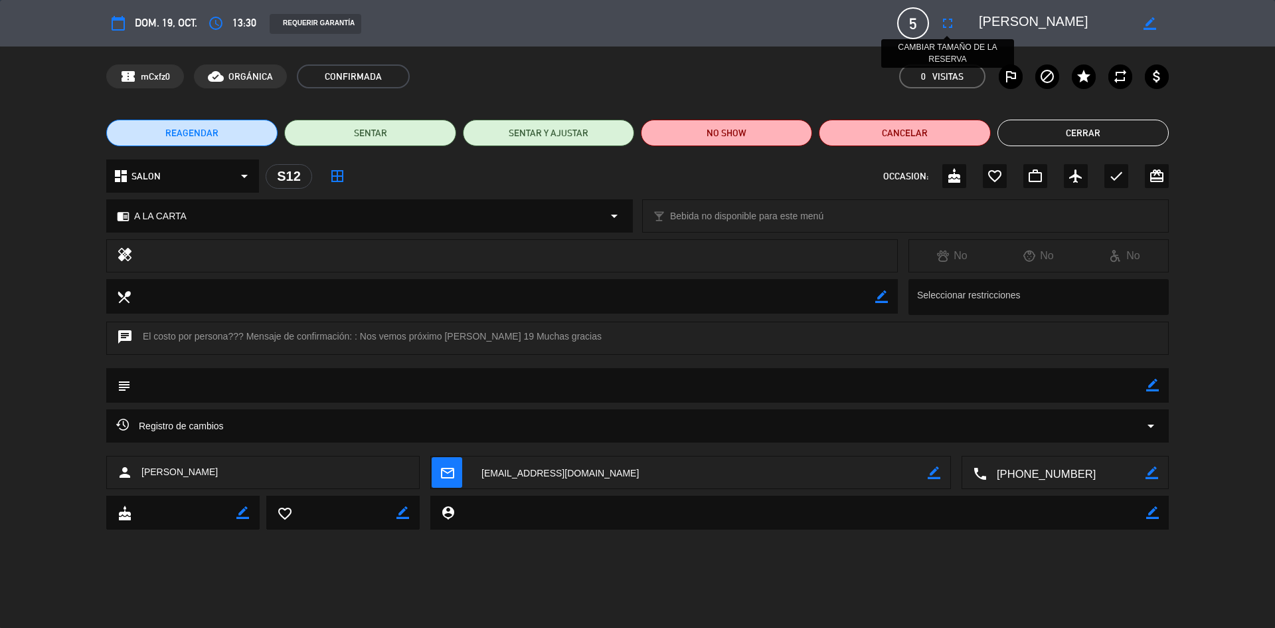
click at [945, 32] on button "fullscreen" at bounding box center [948, 23] width 24 height 24
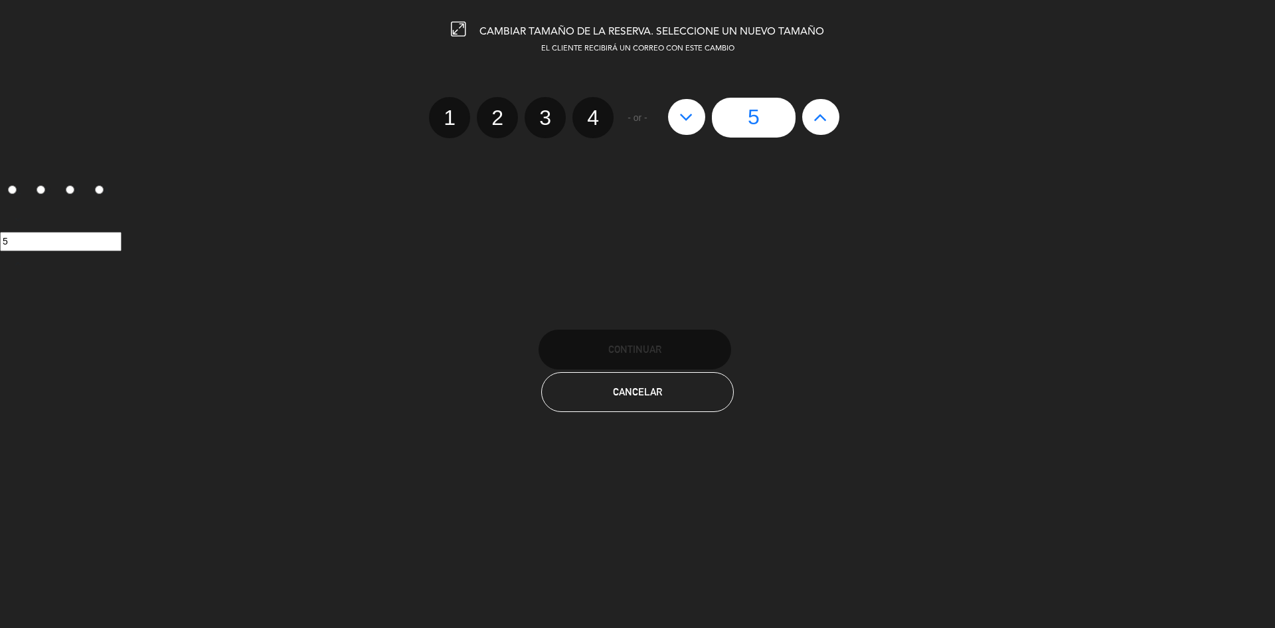
click at [818, 116] on icon at bounding box center [821, 116] width 14 height 21
type input "6"
click at [818, 116] on icon at bounding box center [821, 116] width 14 height 21
type input "7"
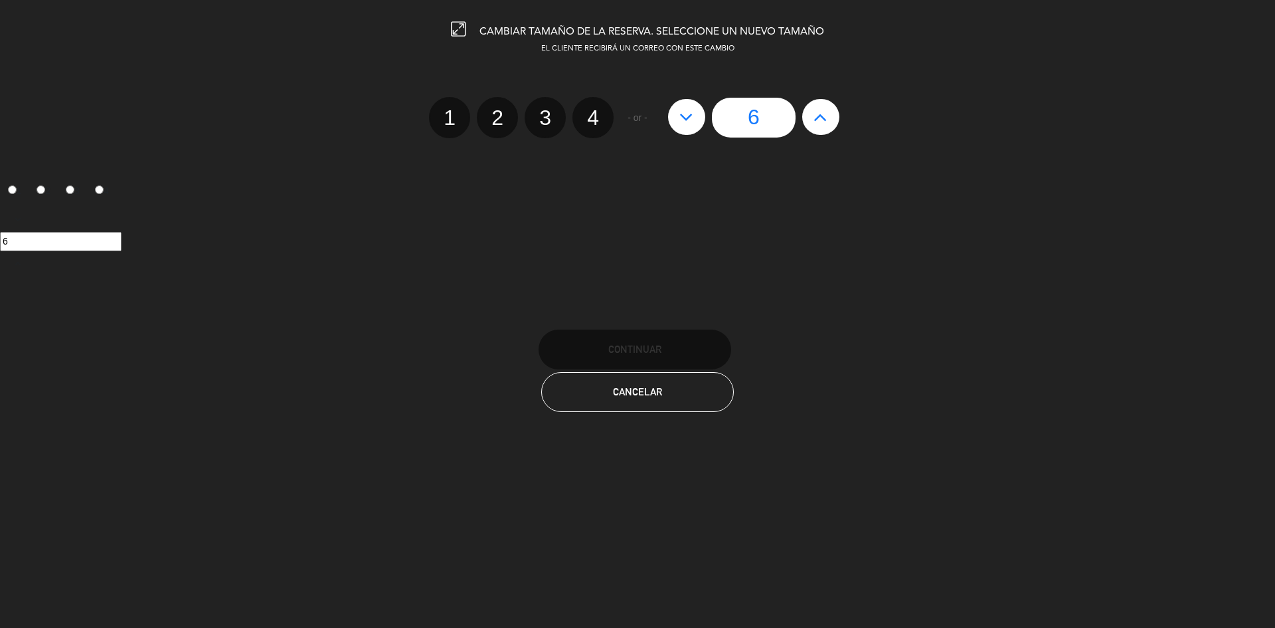
type input "7"
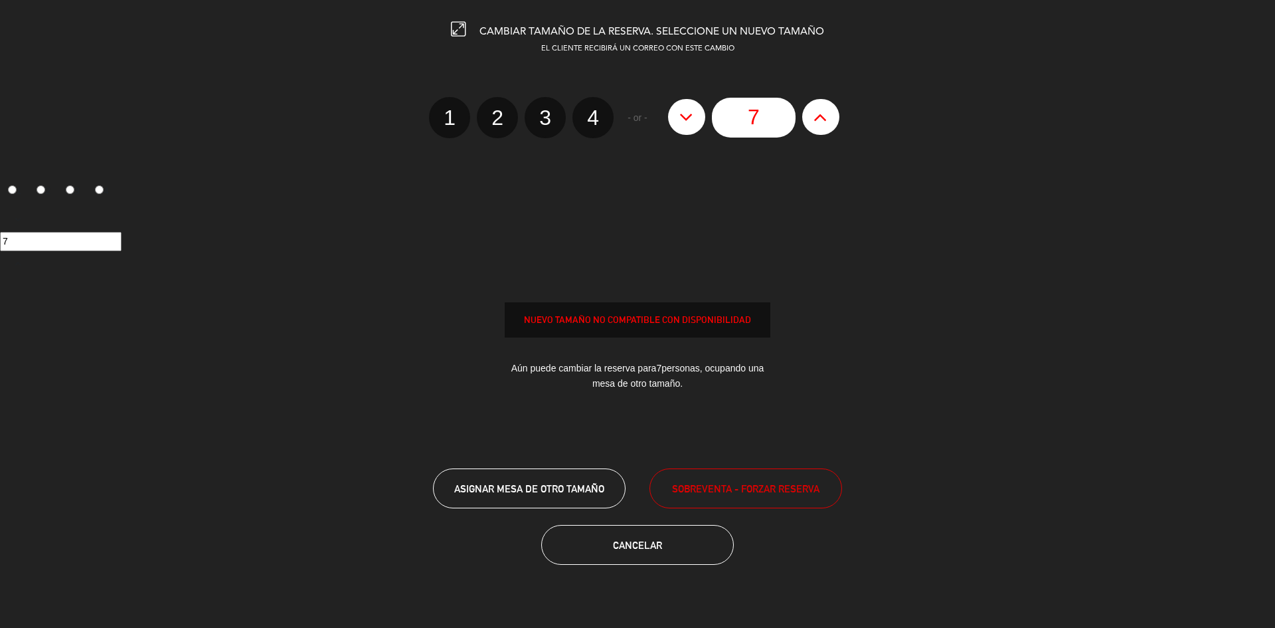
click at [818, 116] on icon at bounding box center [821, 116] width 14 height 21
type input "8"
click at [818, 116] on icon at bounding box center [821, 116] width 14 height 21
type input "9"
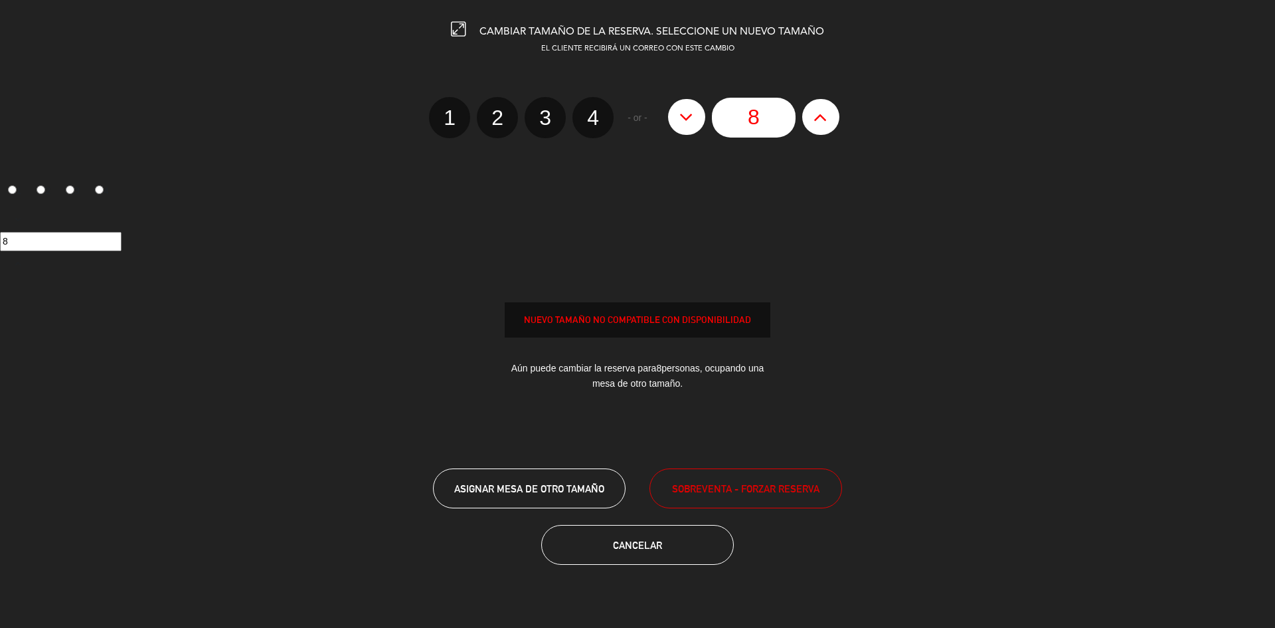
type input "9"
click at [818, 116] on icon at bounding box center [821, 116] width 14 height 21
type input "10"
click at [818, 116] on icon at bounding box center [821, 116] width 14 height 21
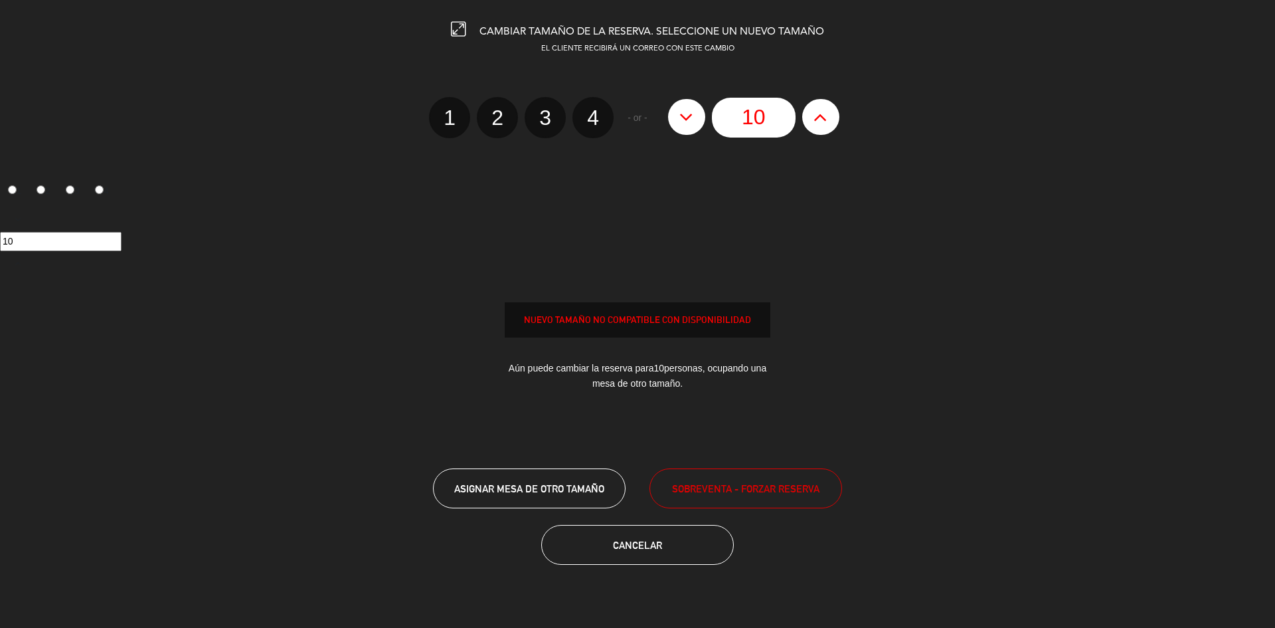
type input "11"
click at [818, 116] on icon at bounding box center [821, 116] width 14 height 21
type input "12"
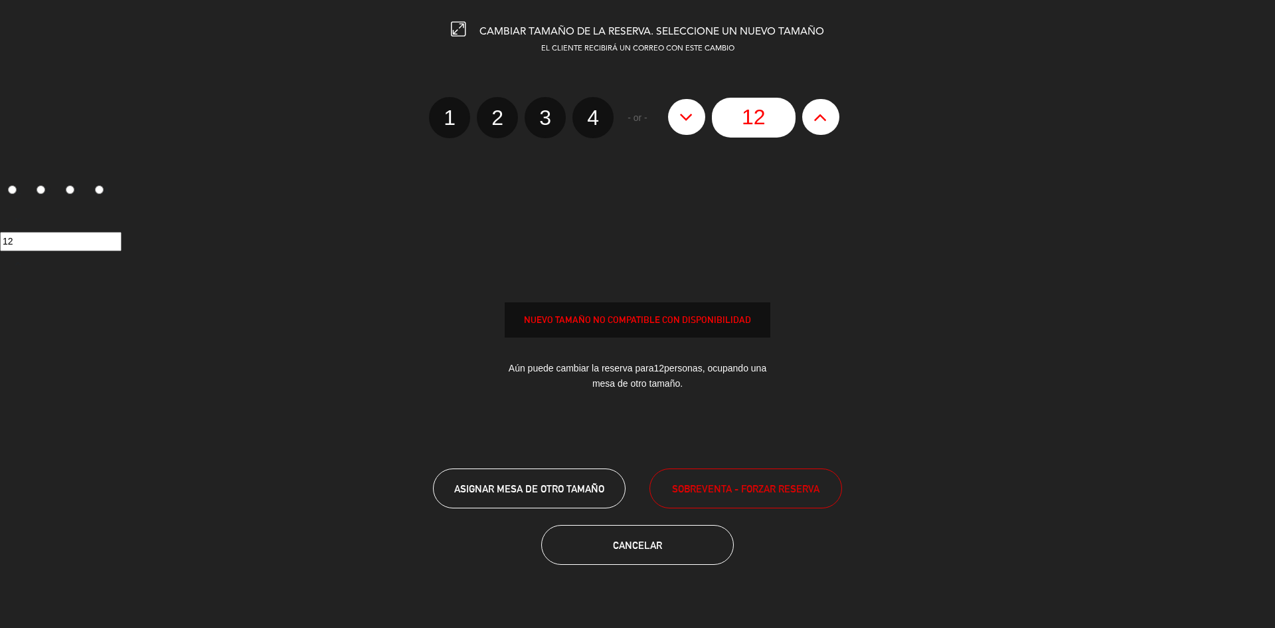
click at [818, 116] on icon at bounding box center [821, 116] width 14 height 21
type input "13"
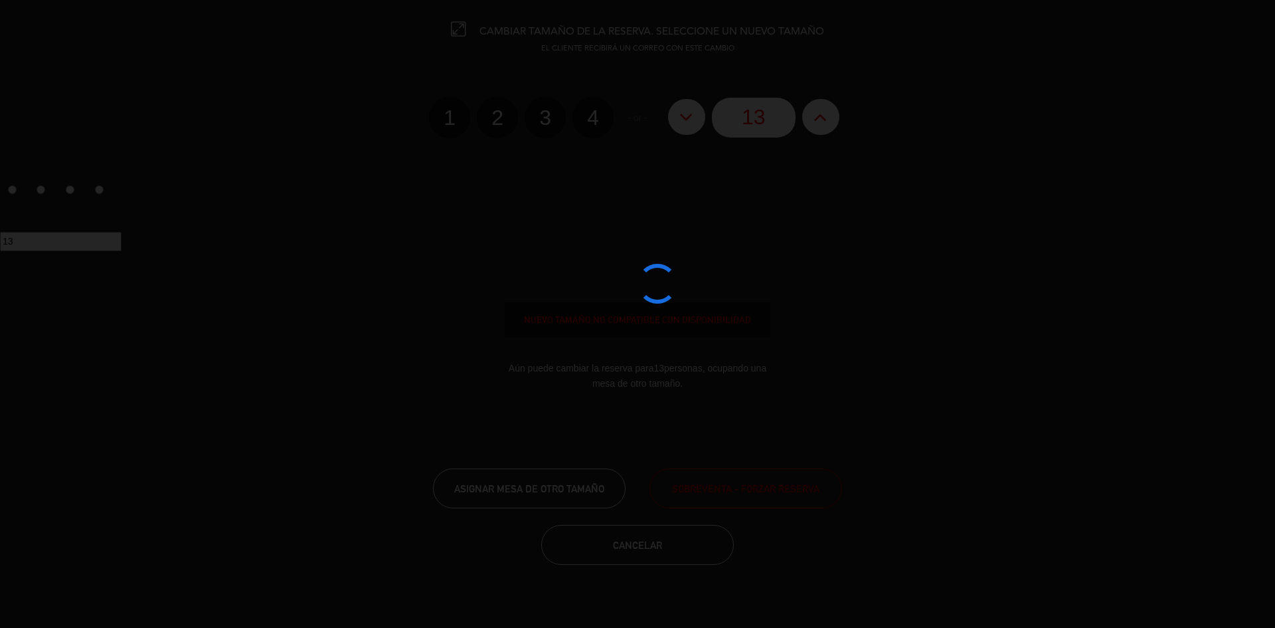
click at [818, 116] on div at bounding box center [637, 314] width 1275 height 628
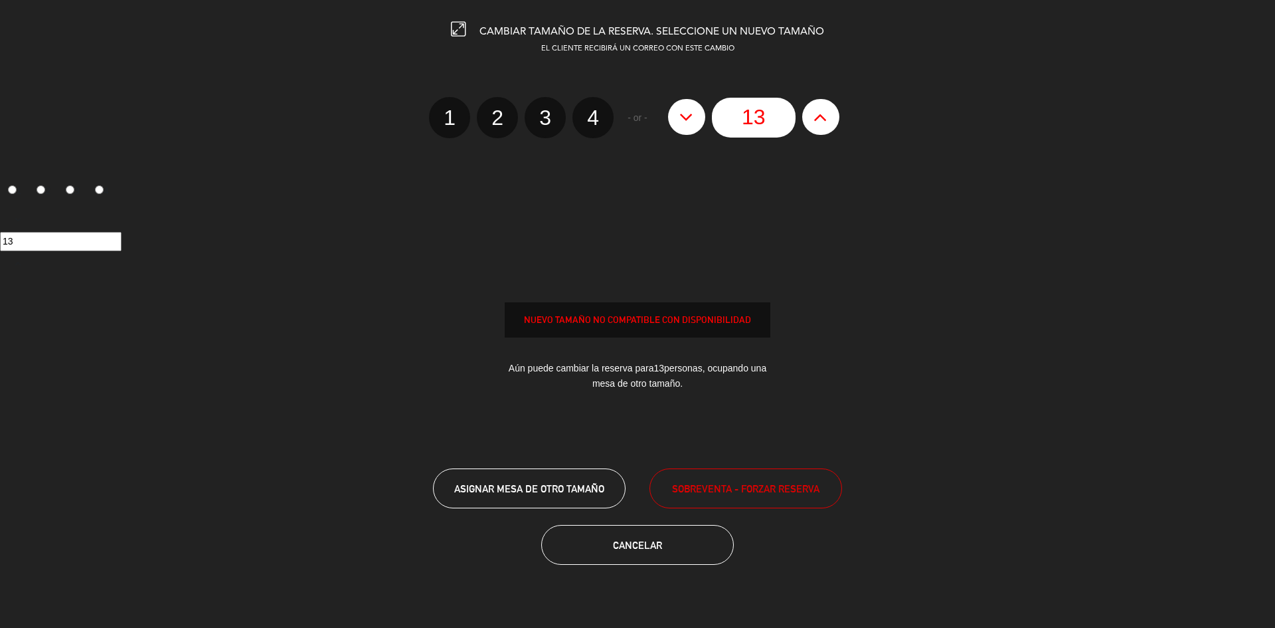
click at [818, 116] on icon at bounding box center [821, 116] width 14 height 21
type input "14"
click at [818, 116] on icon at bounding box center [821, 116] width 14 height 21
type input "15"
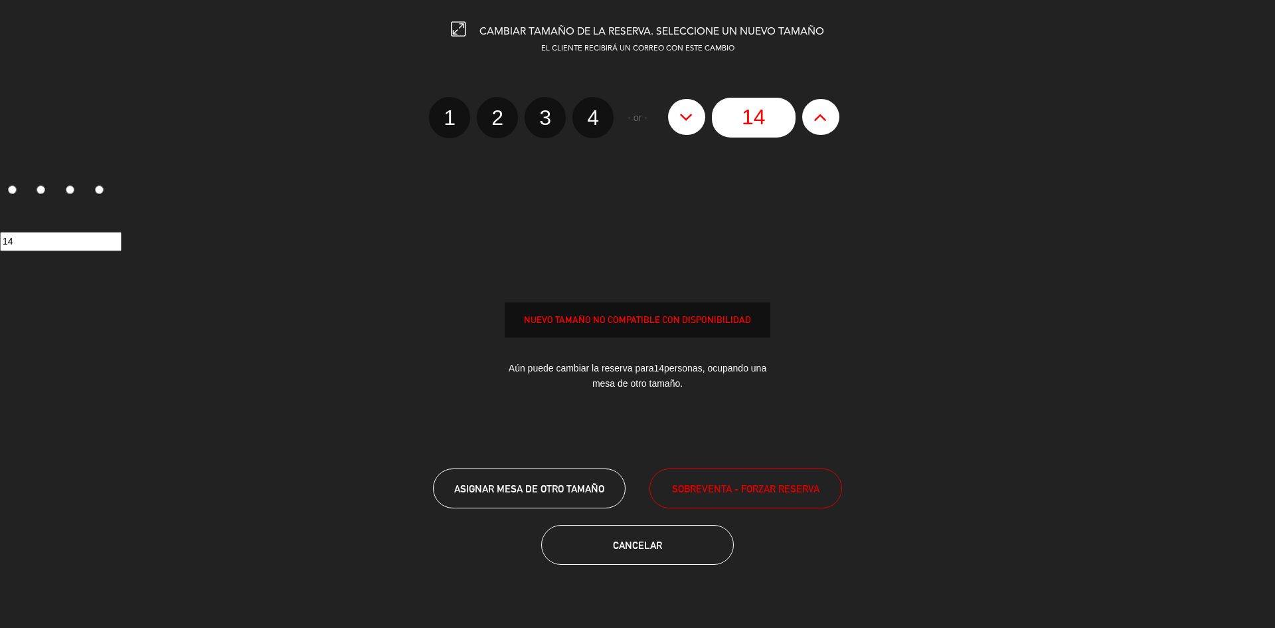
type input "15"
click at [699, 111] on button at bounding box center [686, 117] width 37 height 36
type input "14"
click at [696, 107] on button at bounding box center [686, 117] width 37 height 36
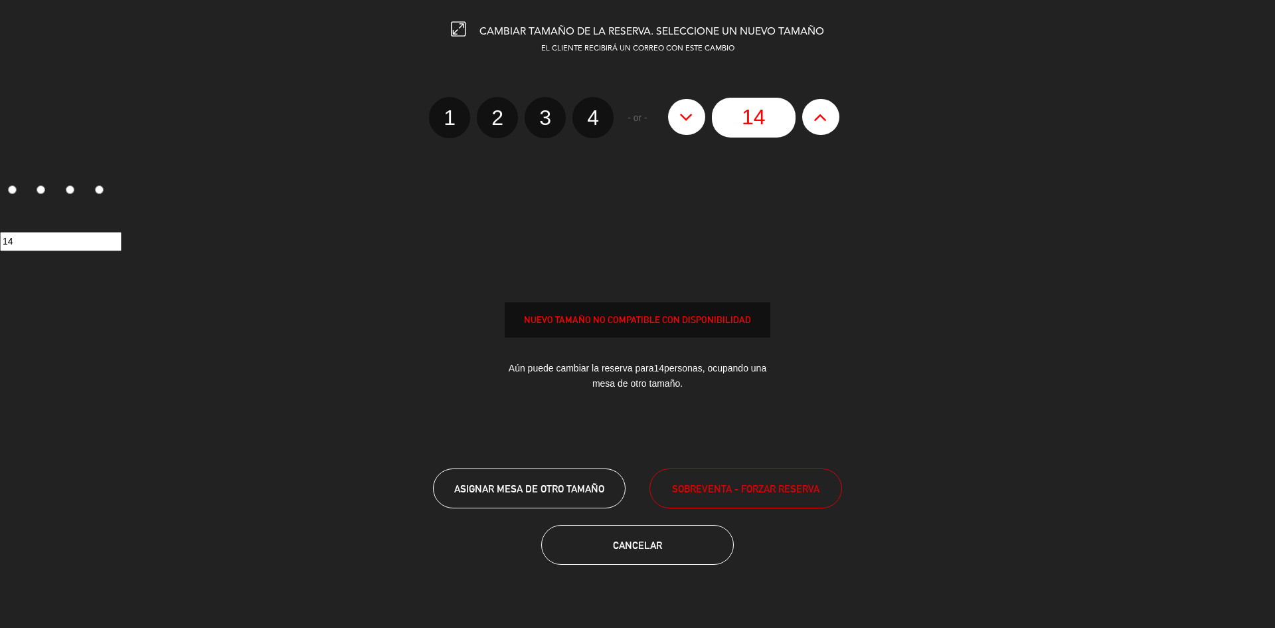
type input "13"
click at [696, 107] on button at bounding box center [686, 117] width 37 height 36
type input "12"
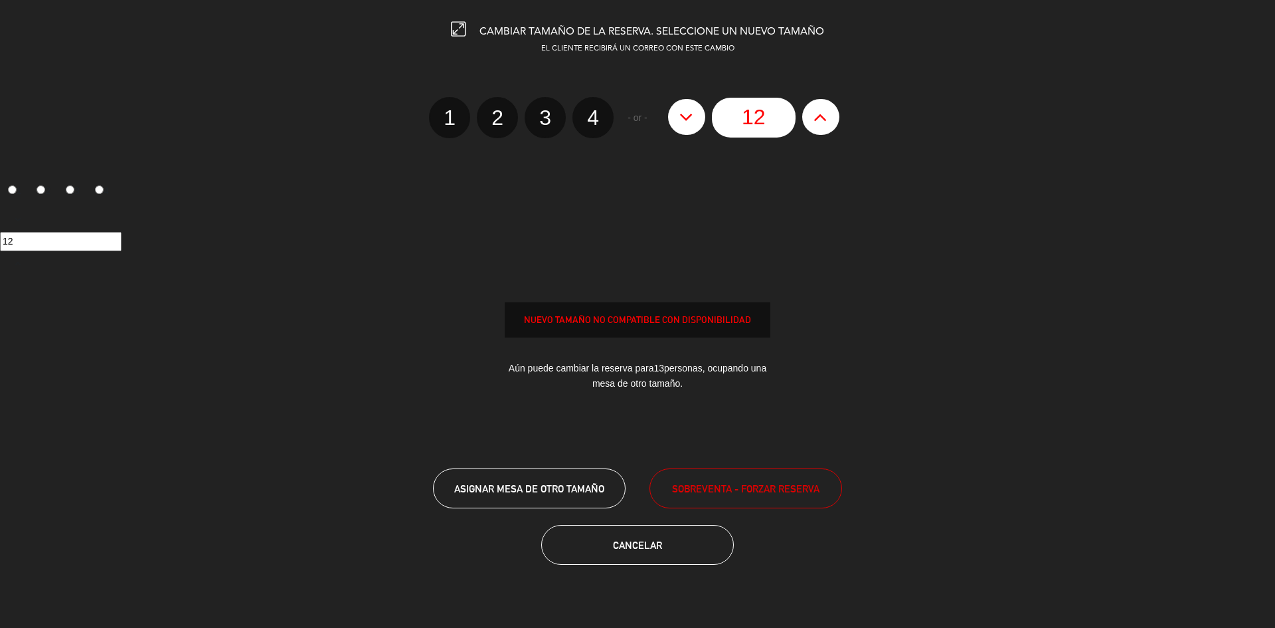
click at [696, 107] on button at bounding box center [686, 117] width 37 height 36
type input "11"
click at [696, 107] on button at bounding box center [686, 117] width 37 height 36
type input "10"
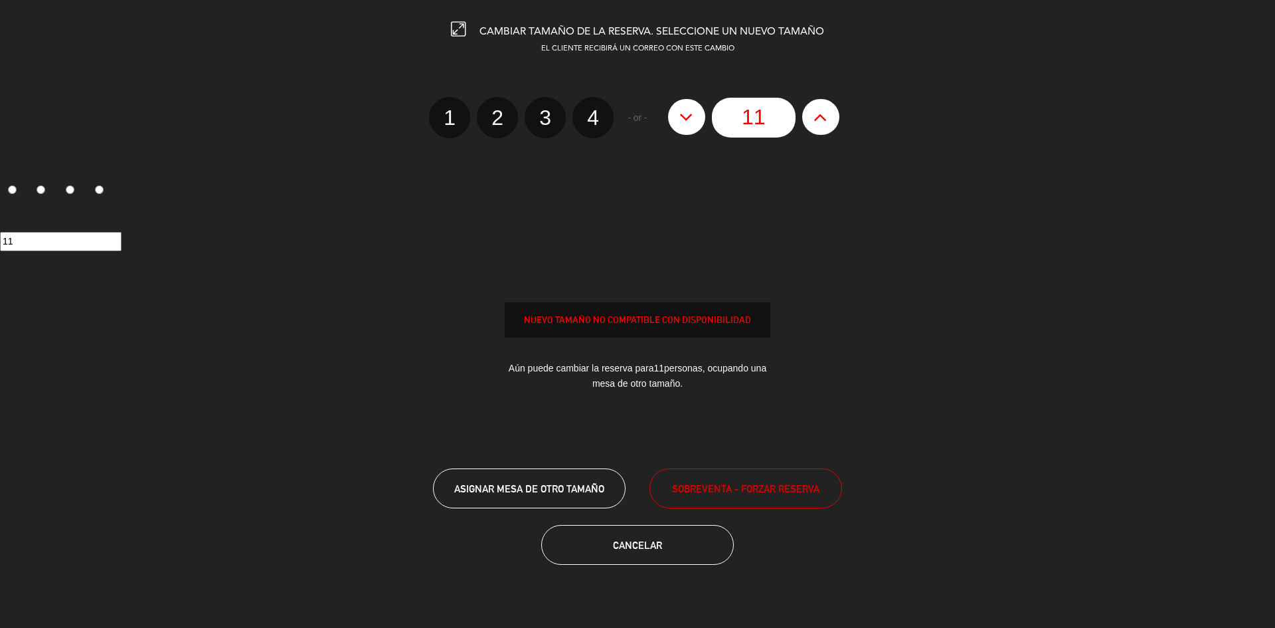
type input "10"
click at [696, 107] on button at bounding box center [686, 117] width 37 height 36
type input "9"
click at [696, 107] on button at bounding box center [686, 117] width 37 height 36
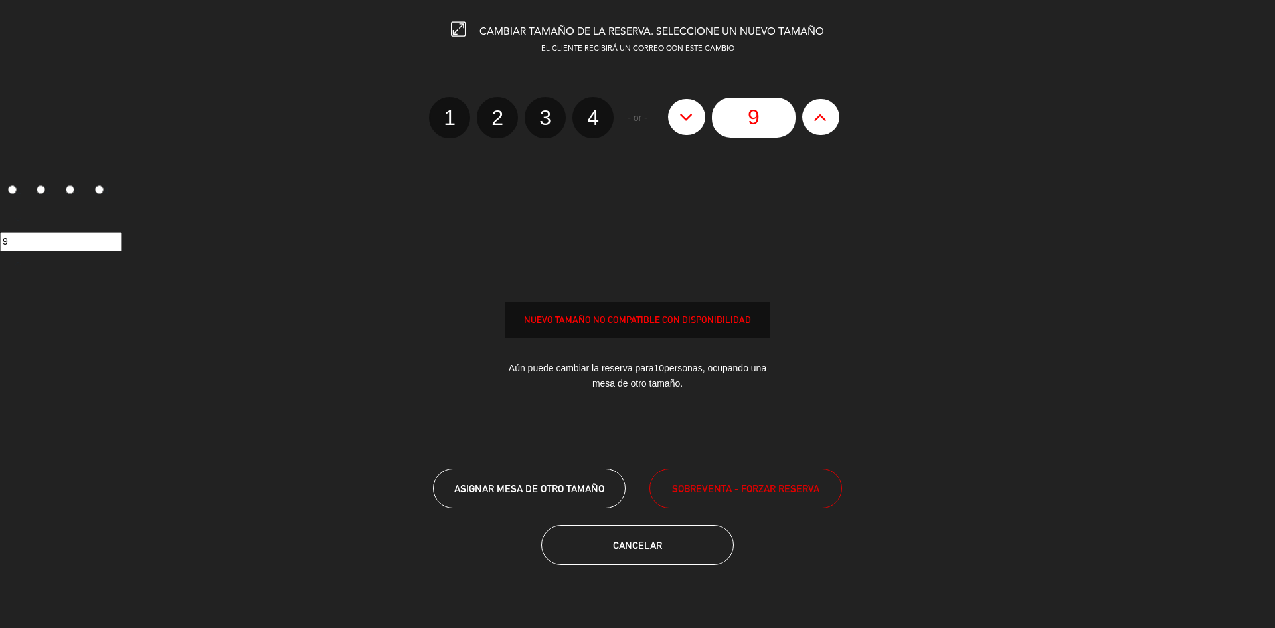
type input "8"
click at [696, 107] on button at bounding box center [686, 117] width 37 height 36
type input "7"
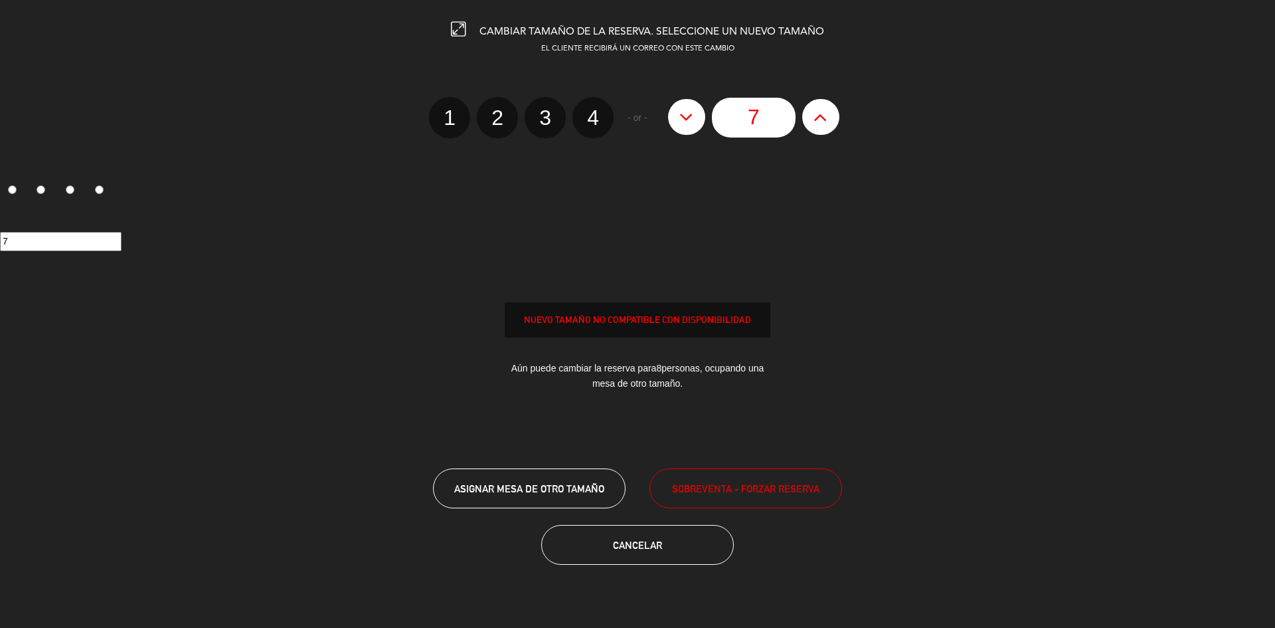
click at [696, 107] on button at bounding box center [686, 117] width 37 height 36
type input "6"
click at [696, 107] on button at bounding box center [686, 117] width 37 height 36
type input "5"
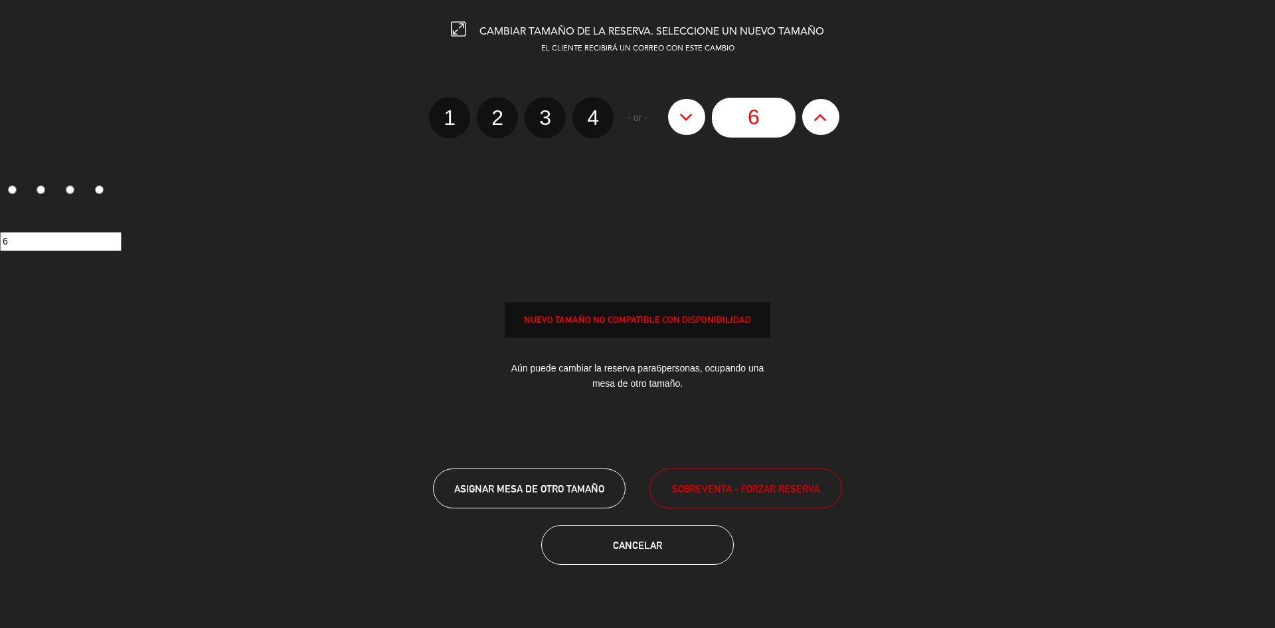
type input "5"
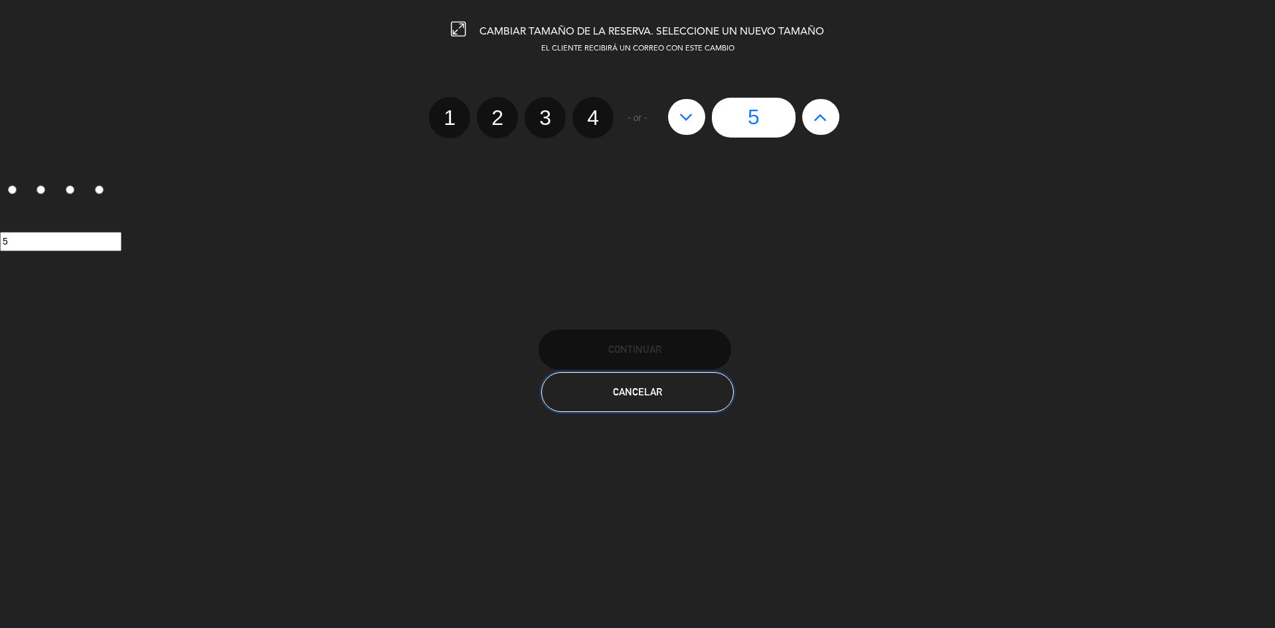
click at [658, 397] on span "Cancelar" at bounding box center [637, 391] width 49 height 11
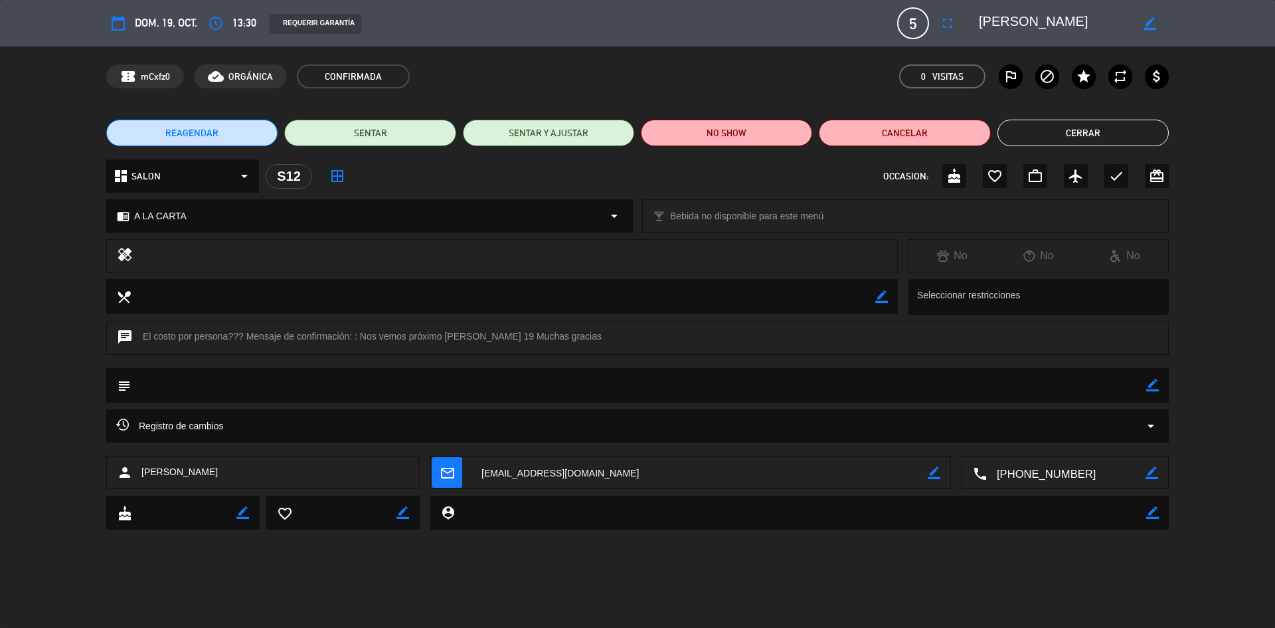
click at [1144, 130] on button "Cerrar" at bounding box center [1083, 133] width 171 height 27
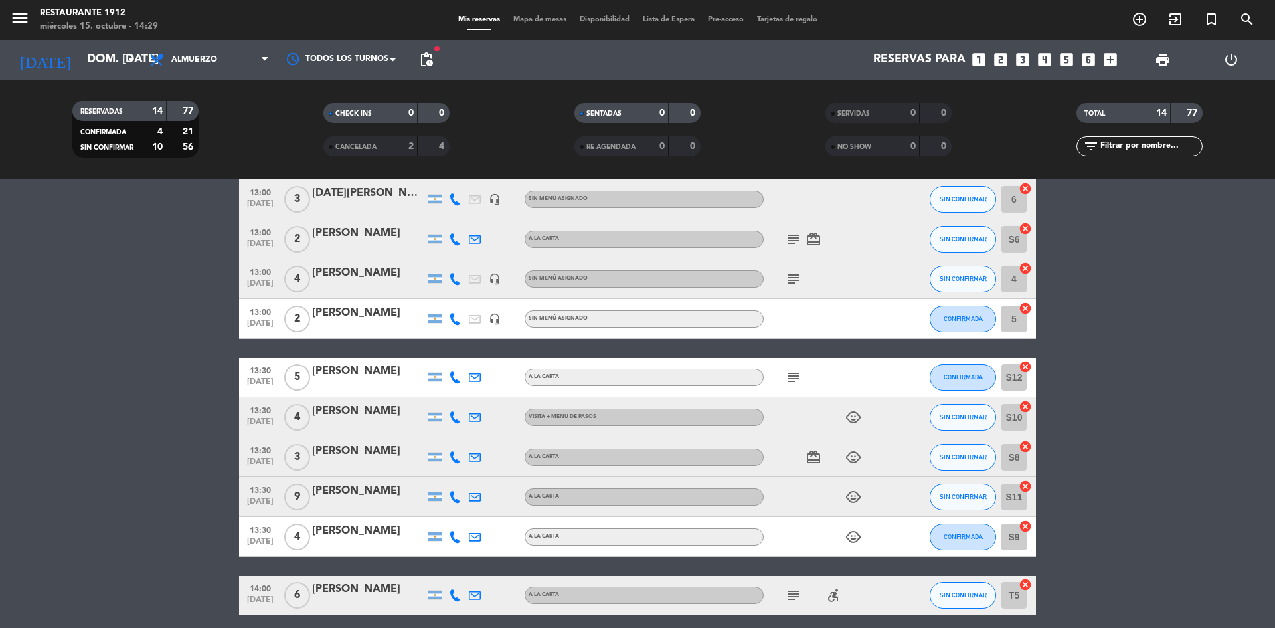
click at [318, 364] on div "[PERSON_NAME]" at bounding box center [368, 371] width 113 height 17
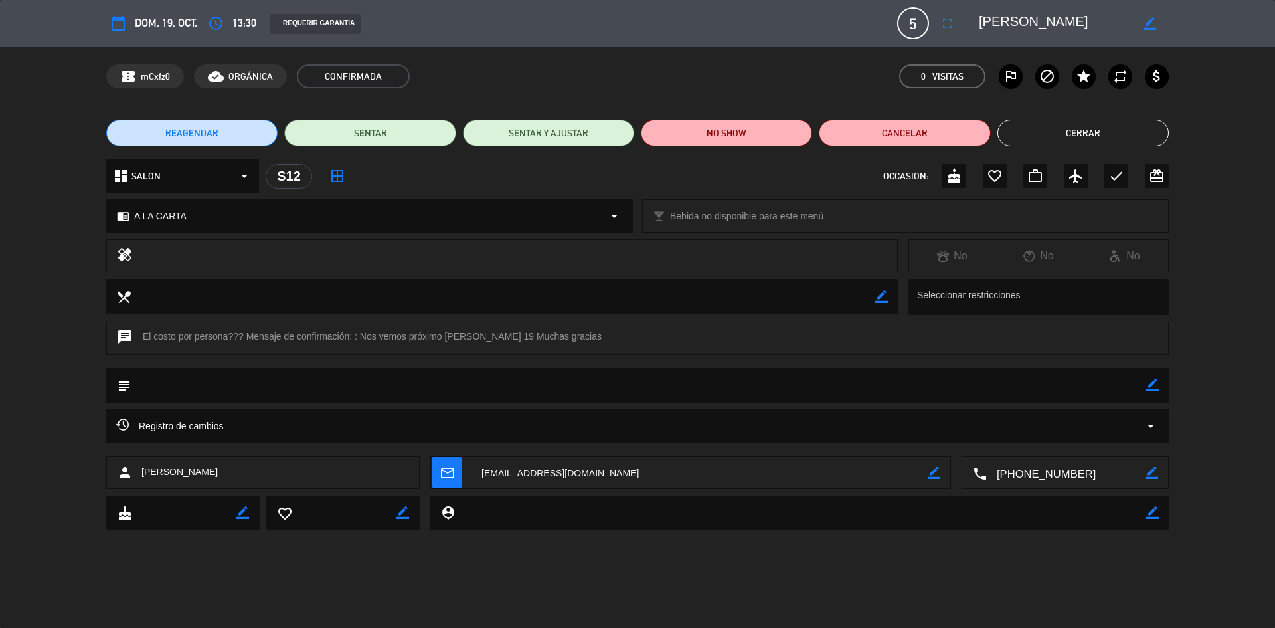
click at [1115, 131] on button "Cerrar" at bounding box center [1083, 133] width 171 height 27
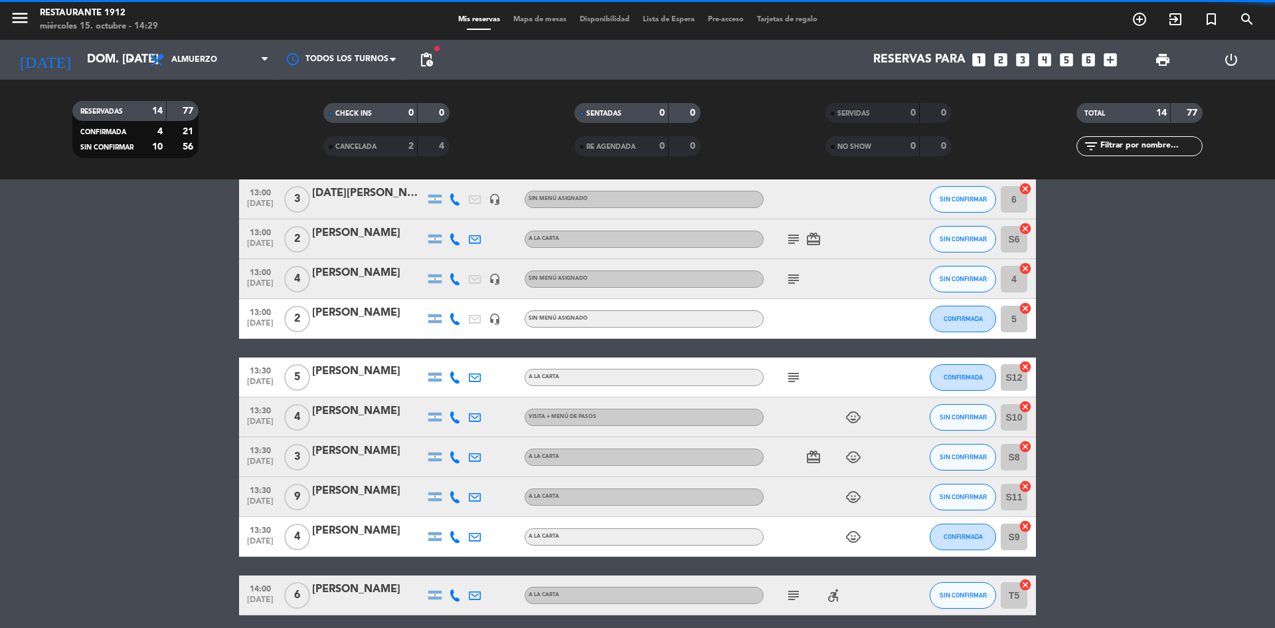
click at [1199, 296] on bookings-row "12:30 [DATE] 6 [PERSON_NAME] headset_mic Sin menú asignado SIN CONFIRMAR 1 canc…" at bounding box center [637, 357] width 1275 height 632
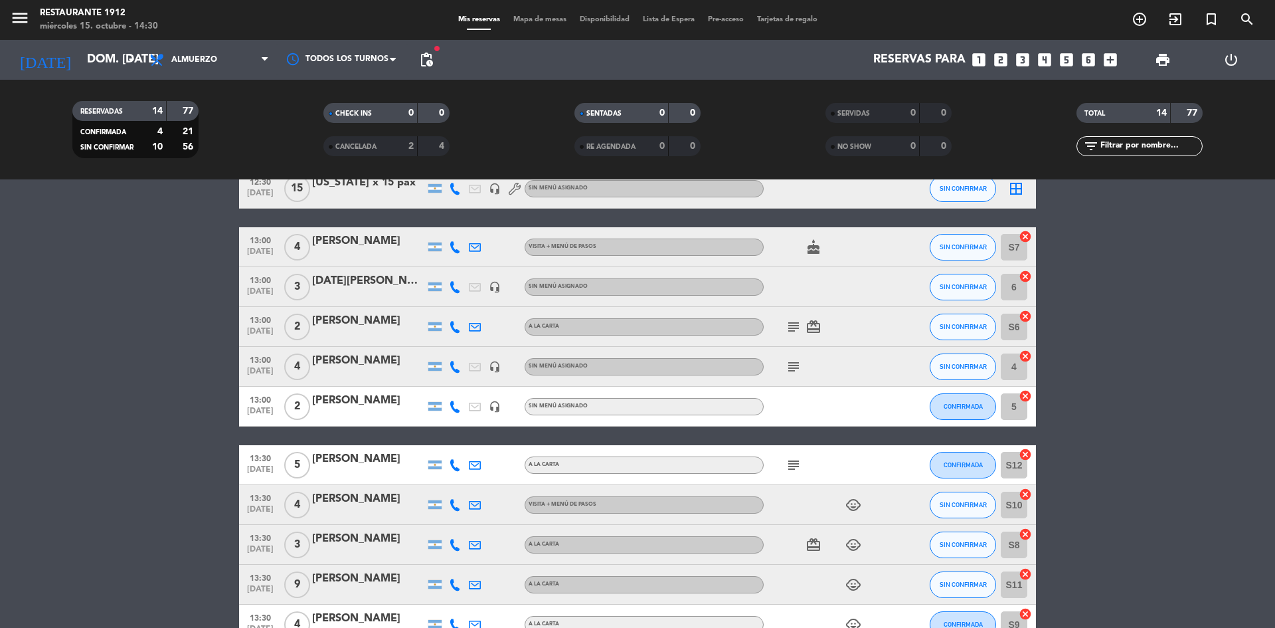
scroll to position [133, 0]
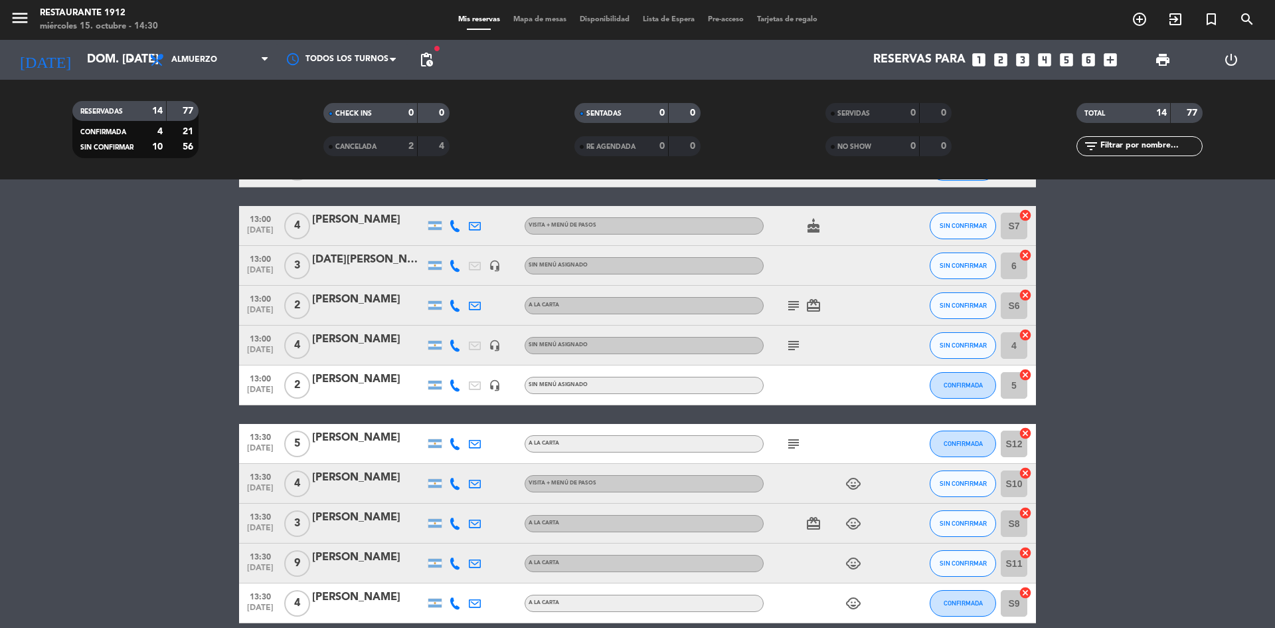
click at [448, 228] on div at bounding box center [455, 225] width 20 height 39
click at [450, 225] on icon at bounding box center [455, 226] width 12 height 12
click at [451, 266] on icon at bounding box center [455, 266] width 12 height 12
click at [456, 310] on icon at bounding box center [455, 306] width 12 height 12
click at [449, 343] on icon at bounding box center [455, 345] width 12 height 12
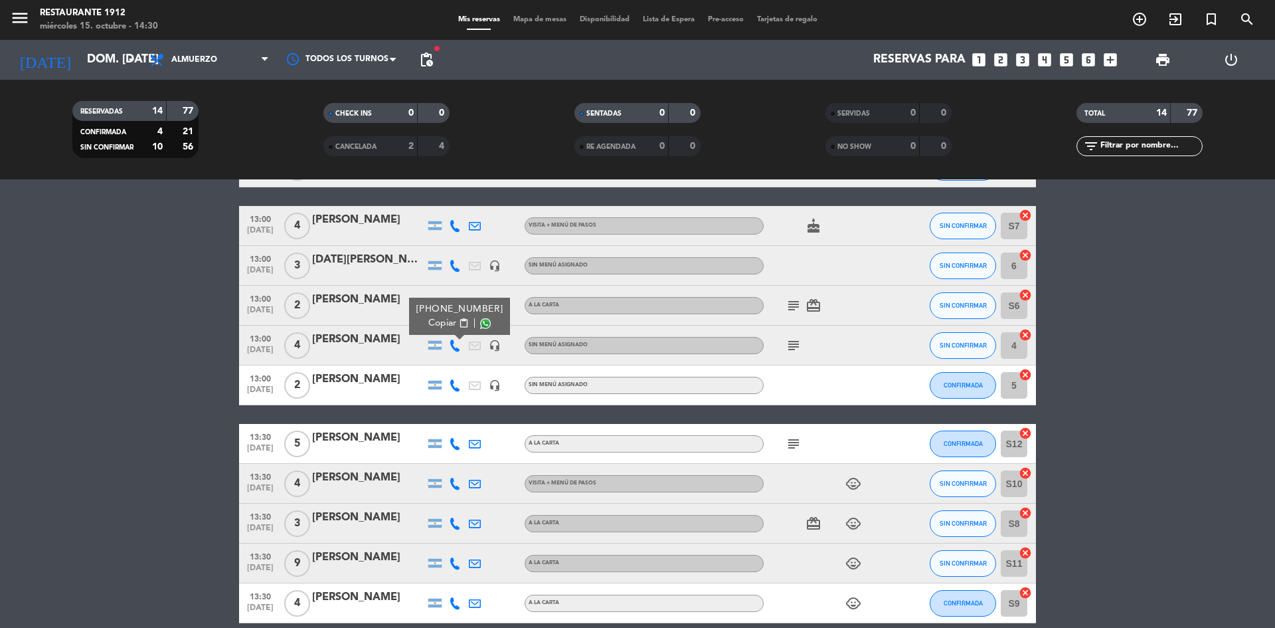
click at [456, 389] on icon at bounding box center [455, 385] width 12 height 12
click at [460, 454] on div at bounding box center [455, 443] width 20 height 39
click at [456, 447] on icon at bounding box center [455, 444] width 12 height 12
click at [450, 474] on div at bounding box center [455, 483] width 20 height 39
click at [455, 481] on icon at bounding box center [455, 484] width 12 height 12
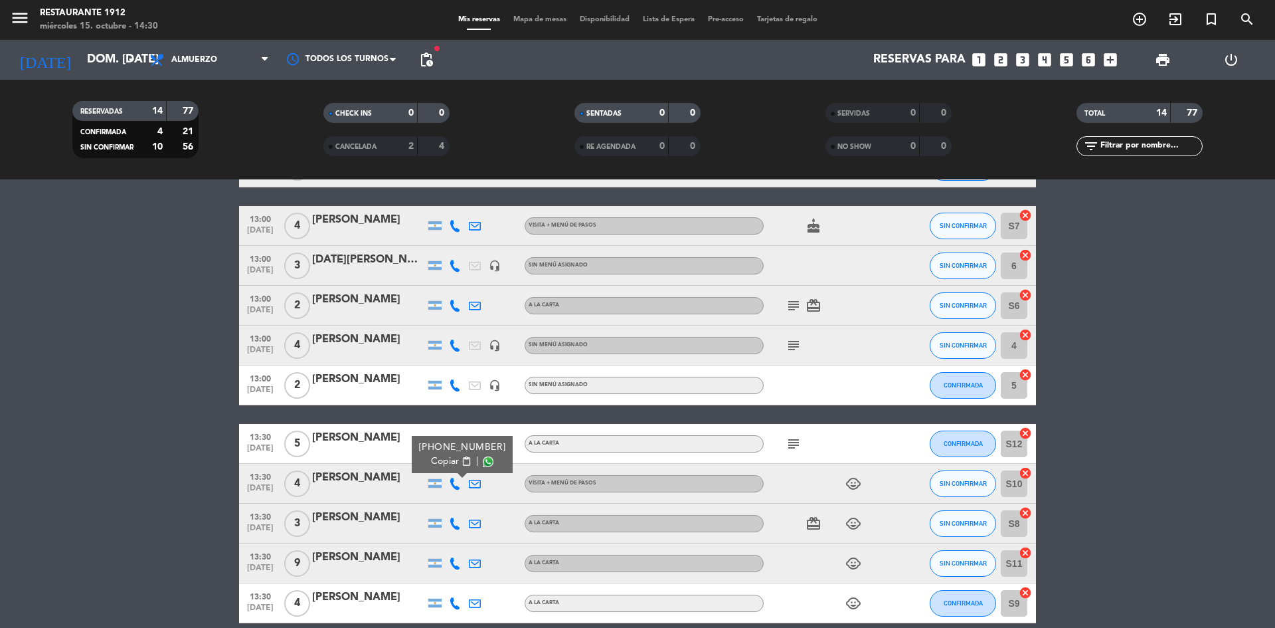
click at [451, 502] on div "[PHONE_NUMBER] Copiar content_paste |" at bounding box center [455, 483] width 20 height 39
click at [444, 525] on div at bounding box center [435, 523] width 20 height 39
click at [455, 521] on icon at bounding box center [455, 523] width 12 height 12
click at [455, 561] on icon at bounding box center [455, 563] width 12 height 12
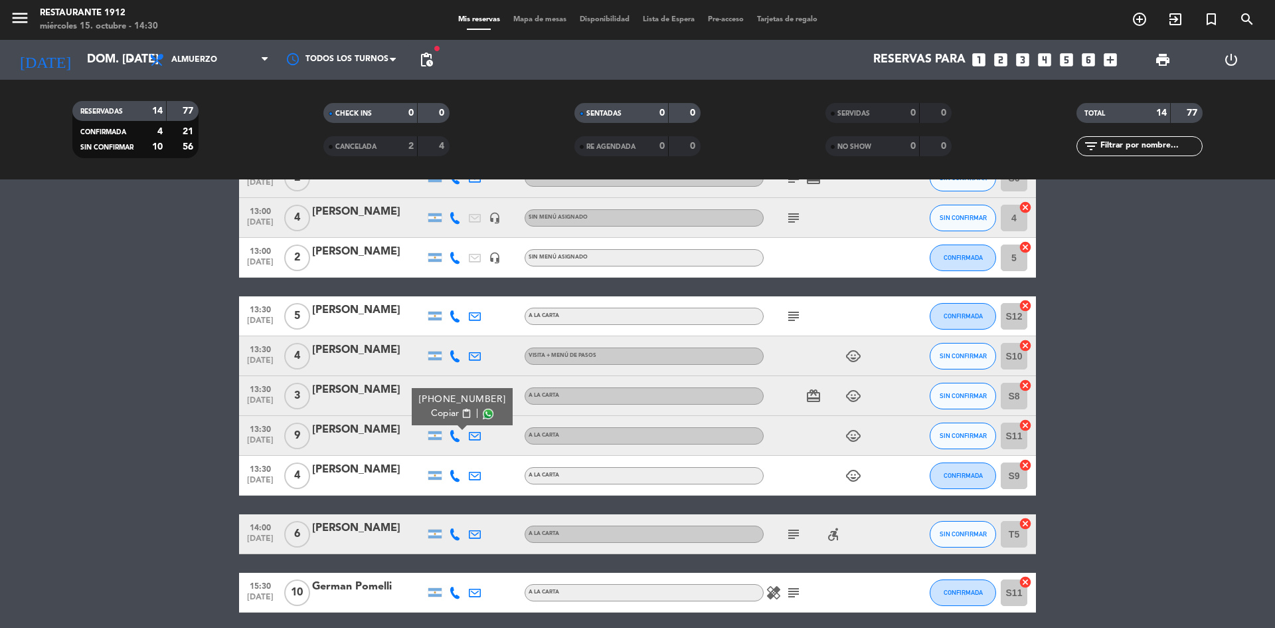
scroll to position [266, 0]
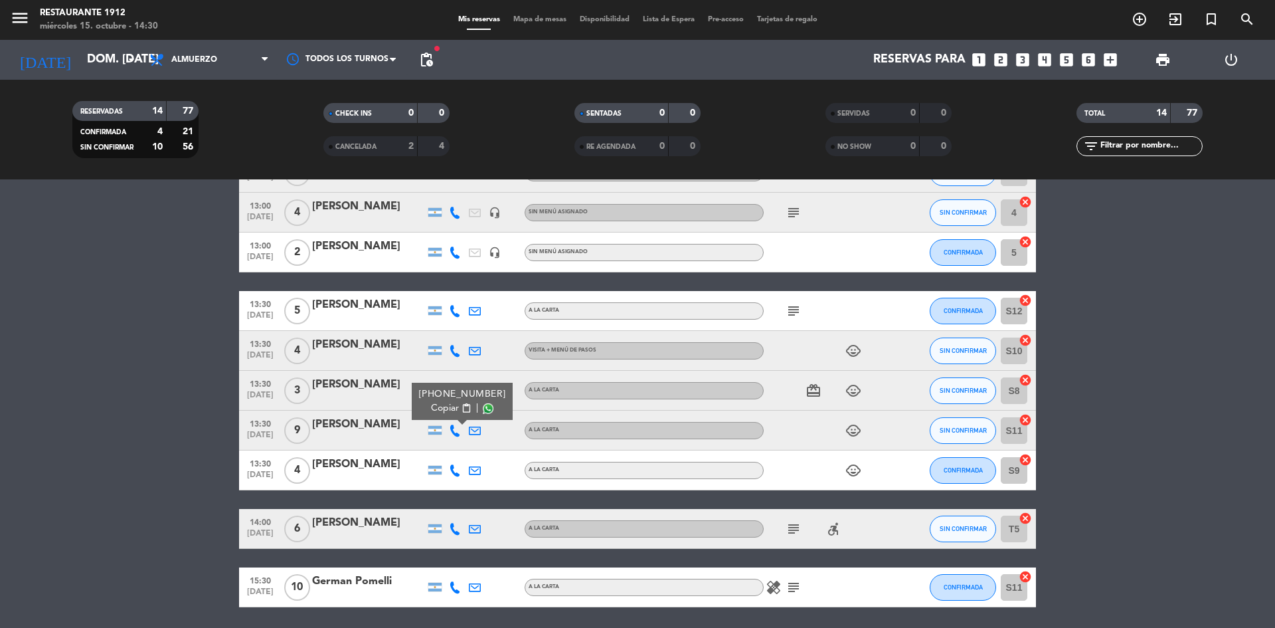
click at [453, 530] on icon at bounding box center [455, 529] width 12 height 12
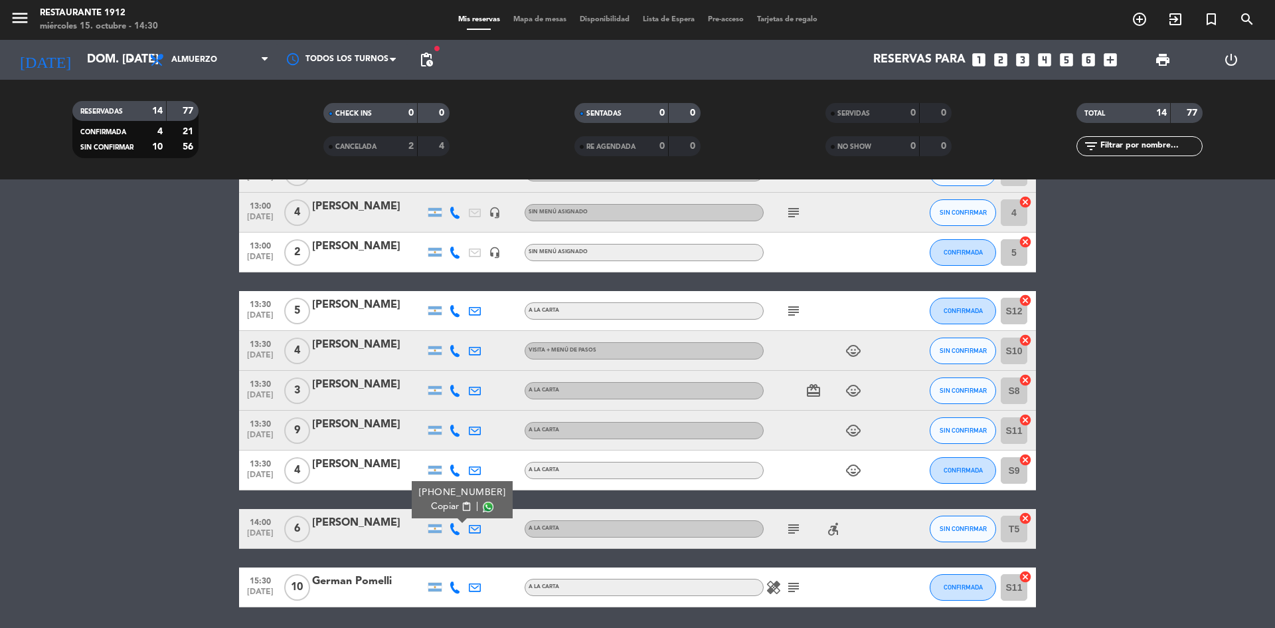
click at [456, 577] on div at bounding box center [455, 586] width 20 height 39
click at [455, 581] on icon at bounding box center [455, 587] width 12 height 12
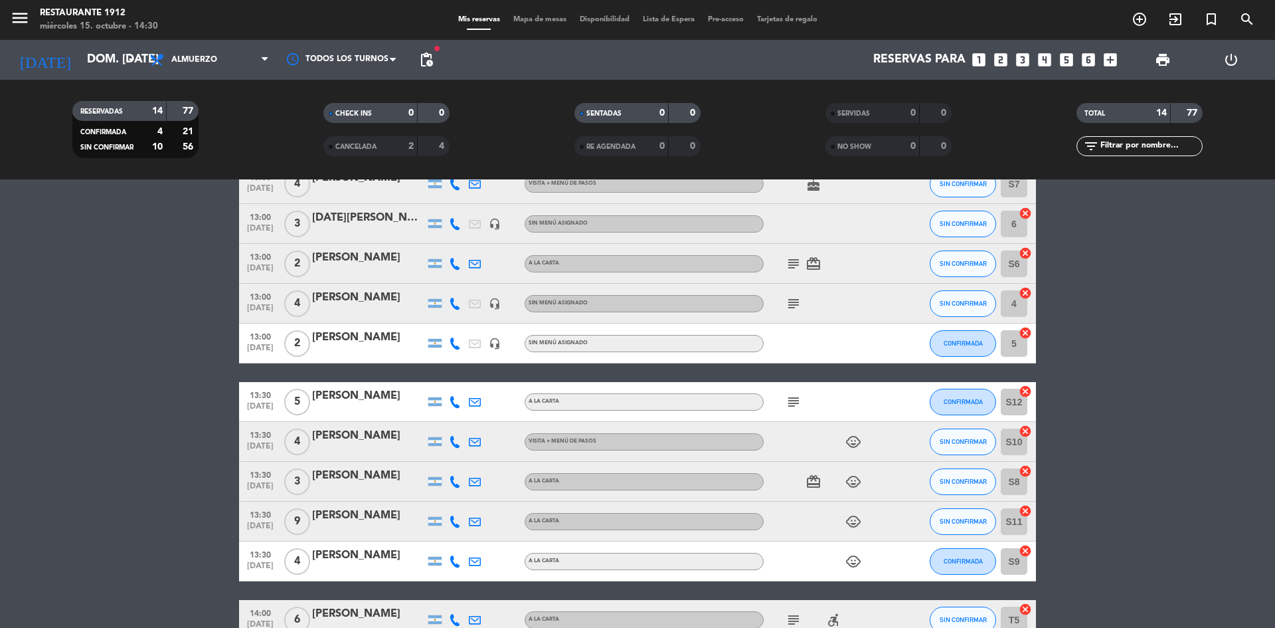
scroll to position [0, 0]
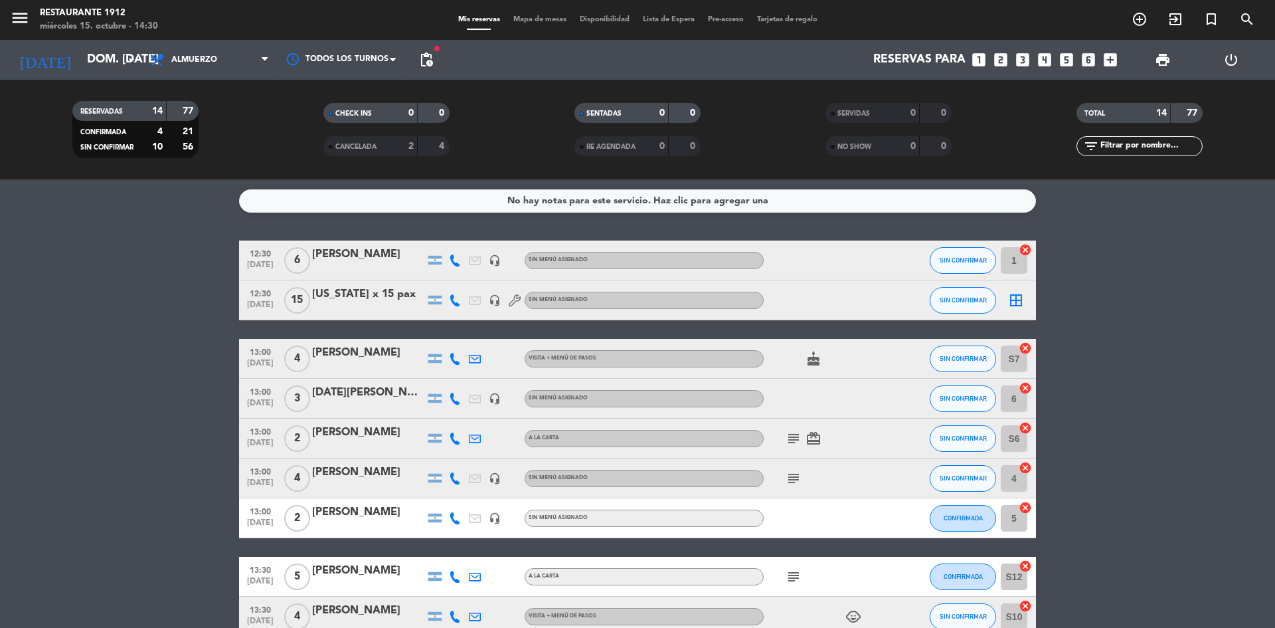
click at [463, 294] on div at bounding box center [455, 299] width 20 height 39
click at [445, 302] on div at bounding box center [455, 299] width 20 height 39
click at [452, 301] on icon at bounding box center [455, 300] width 12 height 12
click at [448, 227] on div "No hay notas para este servicio. Haz clic para agregar una 12:30 [DATE] 6 [PERS…" at bounding box center [637, 403] width 1275 height 448
click at [448, 262] on div at bounding box center [455, 259] width 20 height 39
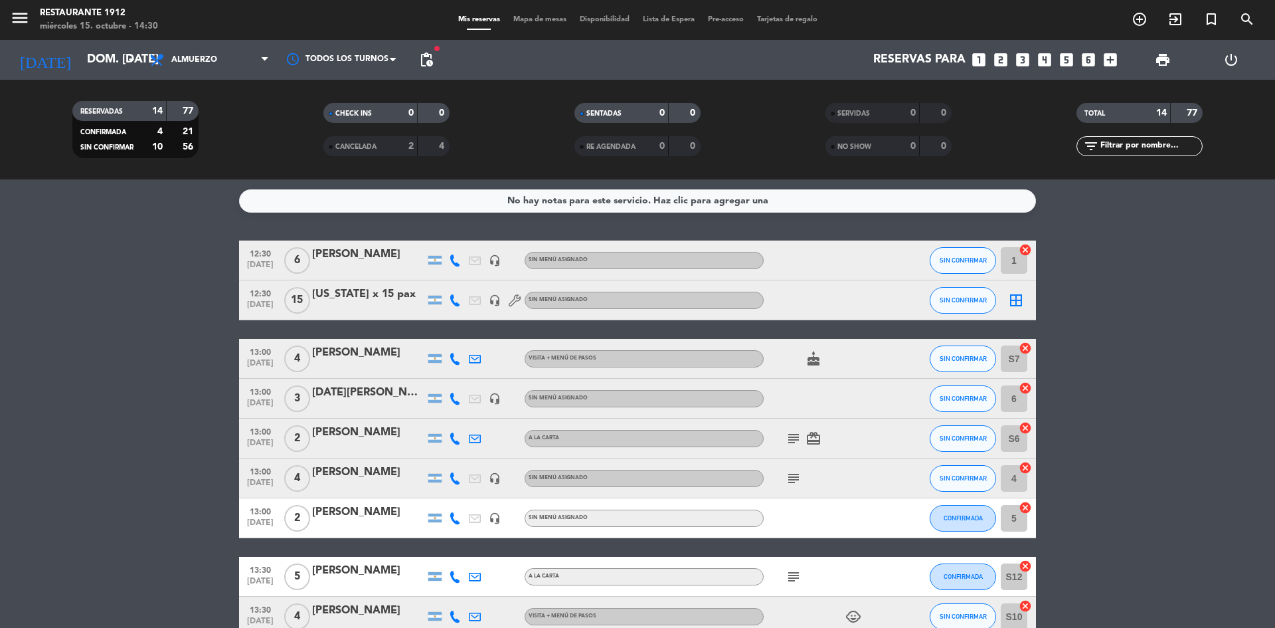
click at [458, 260] on icon at bounding box center [455, 260] width 12 height 12
click at [953, 258] on span "SIN CONFIRMAR" at bounding box center [963, 259] width 47 height 7
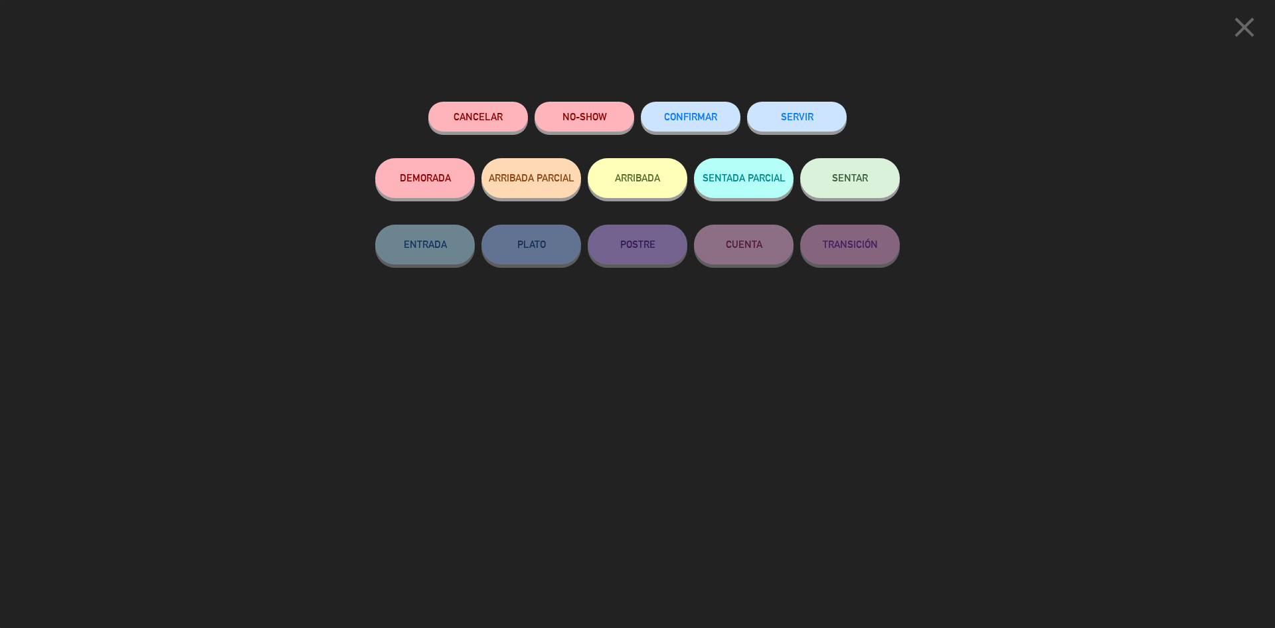
click at [721, 125] on button "CONFIRMAR" at bounding box center [691, 117] width 100 height 30
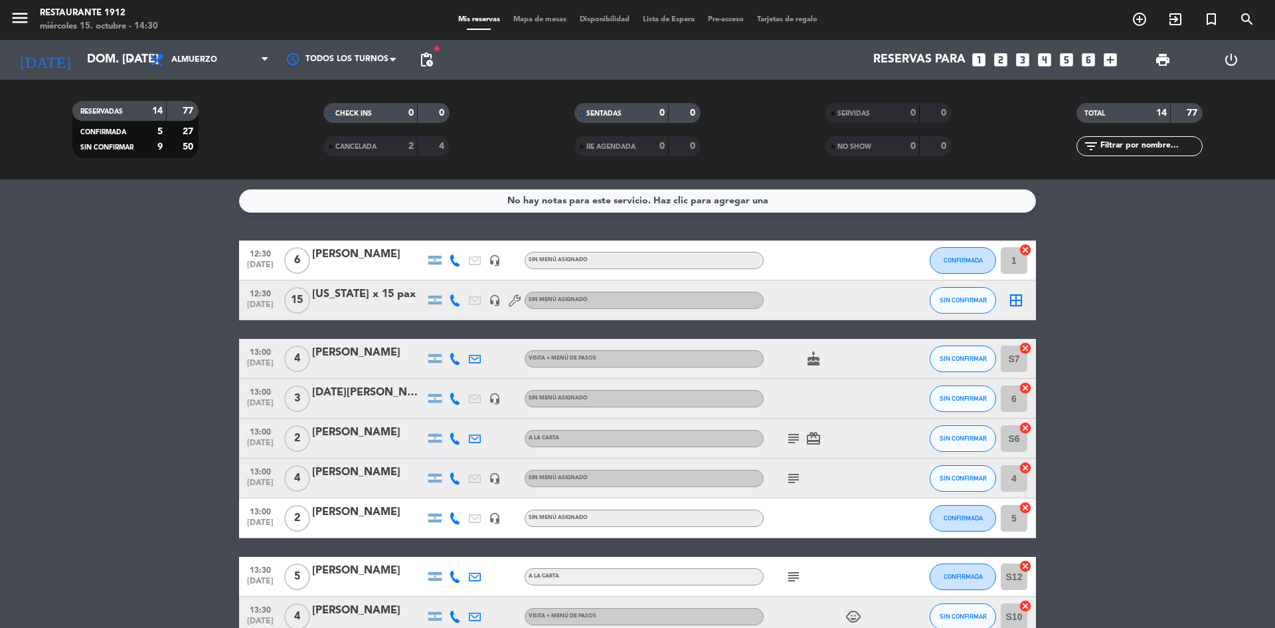
click at [1221, 247] on bookings-row "12:30 [DATE] 6 [PERSON_NAME] headset_mic Sin menú asignado CONFIRMADA 1 cancel …" at bounding box center [637, 556] width 1275 height 632
click at [473, 299] on icon at bounding box center [475, 300] width 12 height 12
click at [173, 312] on bookings-row "12:30 [DATE] 6 [PERSON_NAME] headset_mic Sin menú asignado CONFIRMADA 1 cancel …" at bounding box center [637, 556] width 1275 height 632
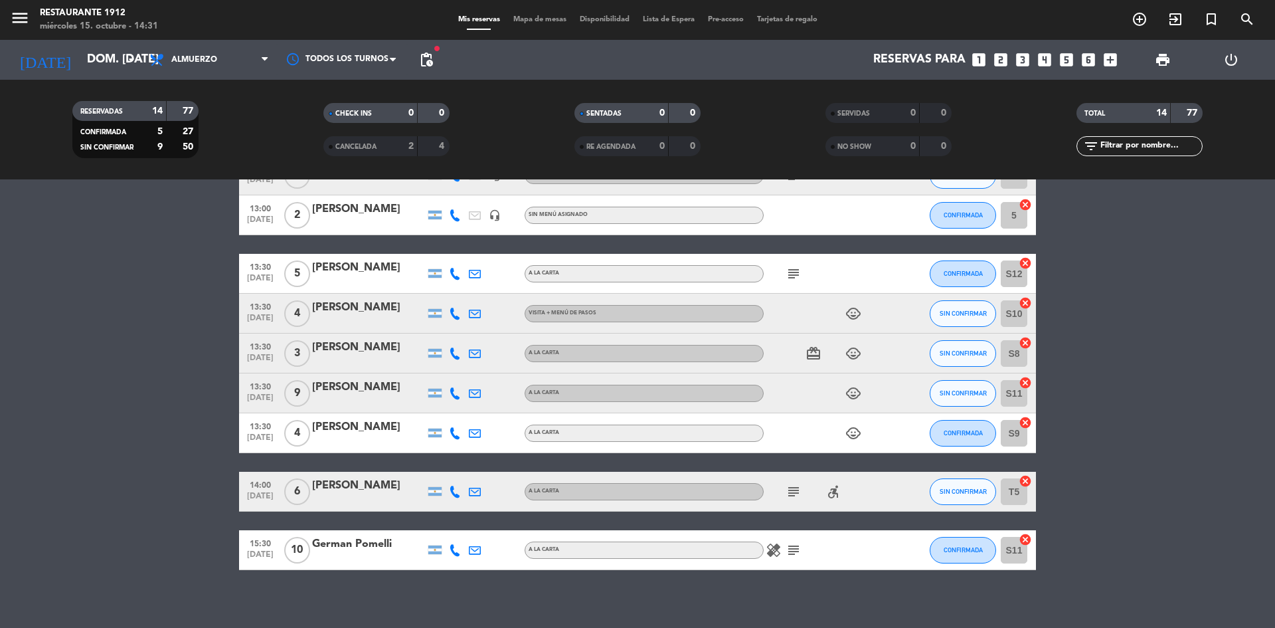
scroll to position [312, 0]
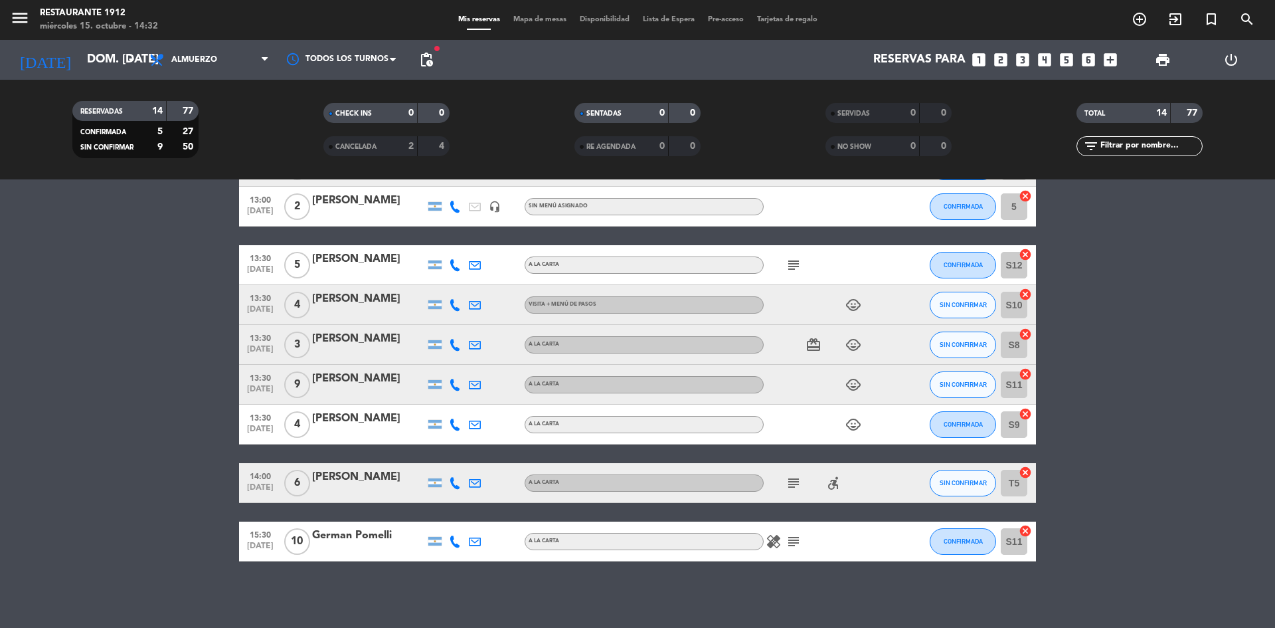
click at [1190, 405] on bookings-row "12:30 [DATE] 6 [PERSON_NAME] headset_mic Sin menú asignado CONFIRMADA 1 cancel …" at bounding box center [637, 245] width 1275 height 632
click at [1245, 413] on bookings-row "12:30 [DATE] 6 [PERSON_NAME] headset_mic Sin menú asignado CONFIRMADA 1 cancel …" at bounding box center [637, 245] width 1275 height 632
click at [1099, 498] on bookings-row "12:30 [DATE] 6 [PERSON_NAME] headset_mic Sin menú asignado CONFIRMADA 1 cancel …" at bounding box center [637, 245] width 1275 height 632
click at [1205, 353] on bookings-row "12:30 [DATE] 6 [PERSON_NAME] headset_mic Sin menú asignado CONFIRMADA 1 cancel …" at bounding box center [637, 245] width 1275 height 632
